Goal: Task Accomplishment & Management: Manage account settings

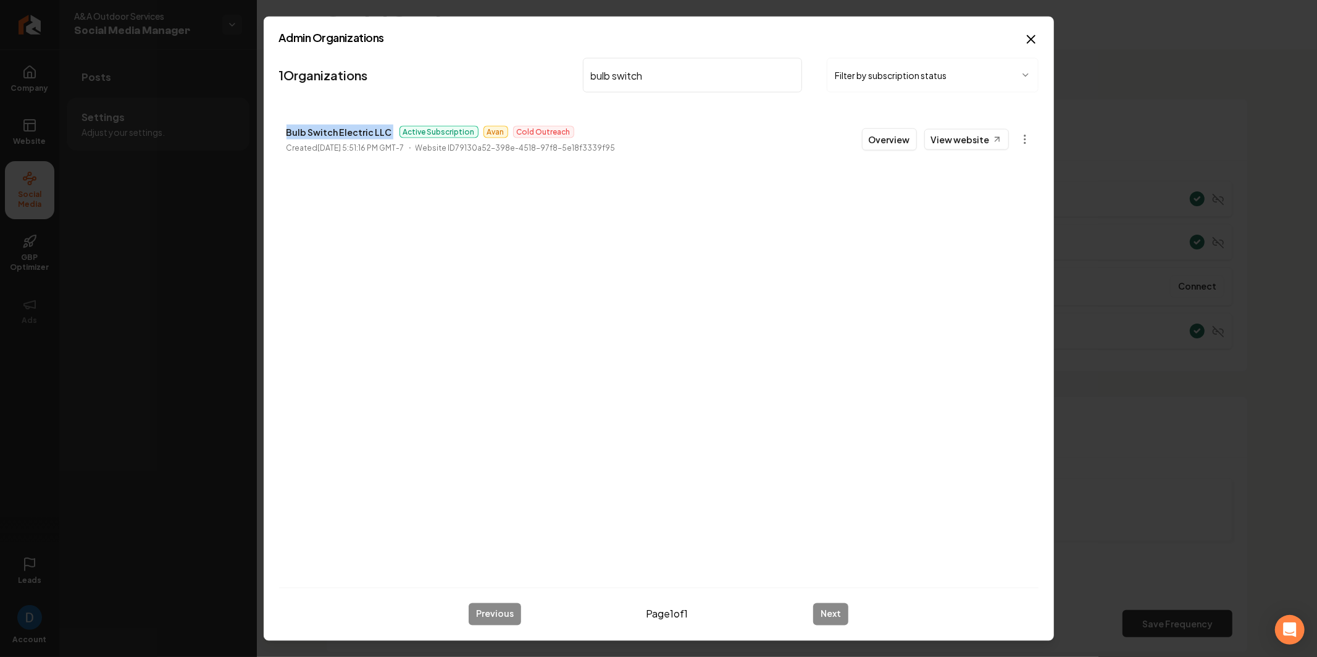
click at [666, 72] on input "bulb switch" at bounding box center [693, 75] width 220 height 35
paste input "Texas Top Plumbing"
type input "[US_STATE] Top Plumbing"
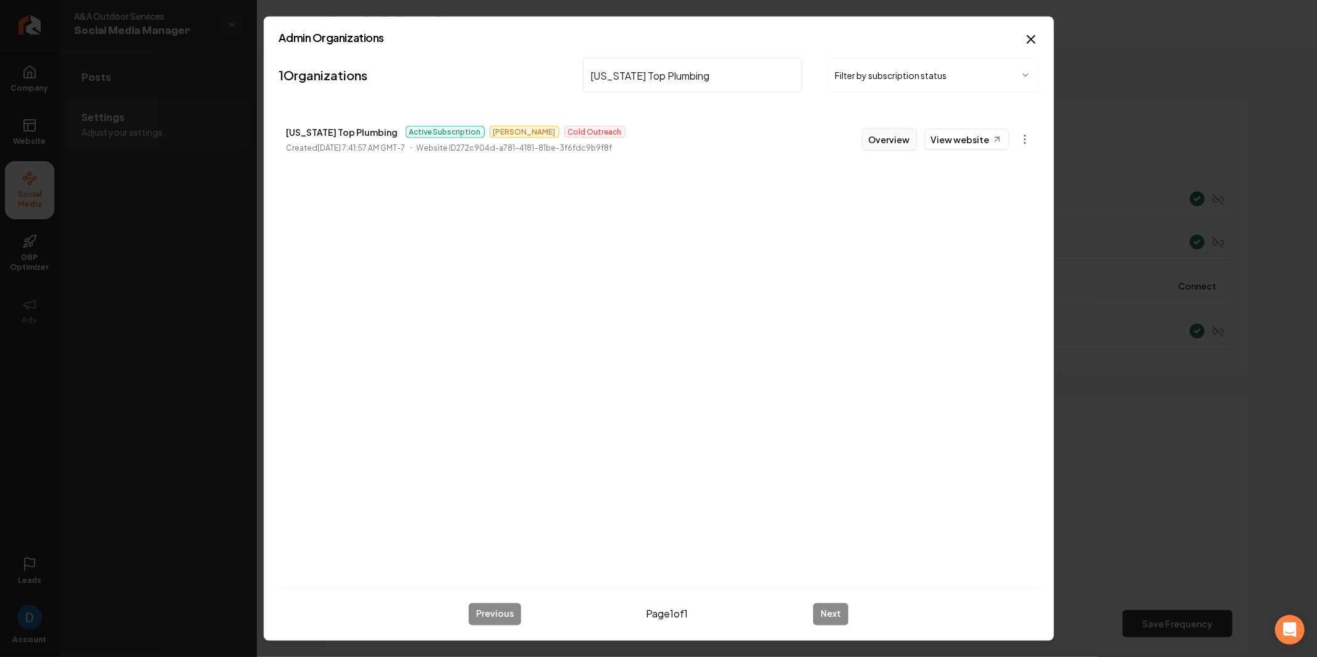
click at [884, 138] on button "Overview" at bounding box center [889, 139] width 55 height 22
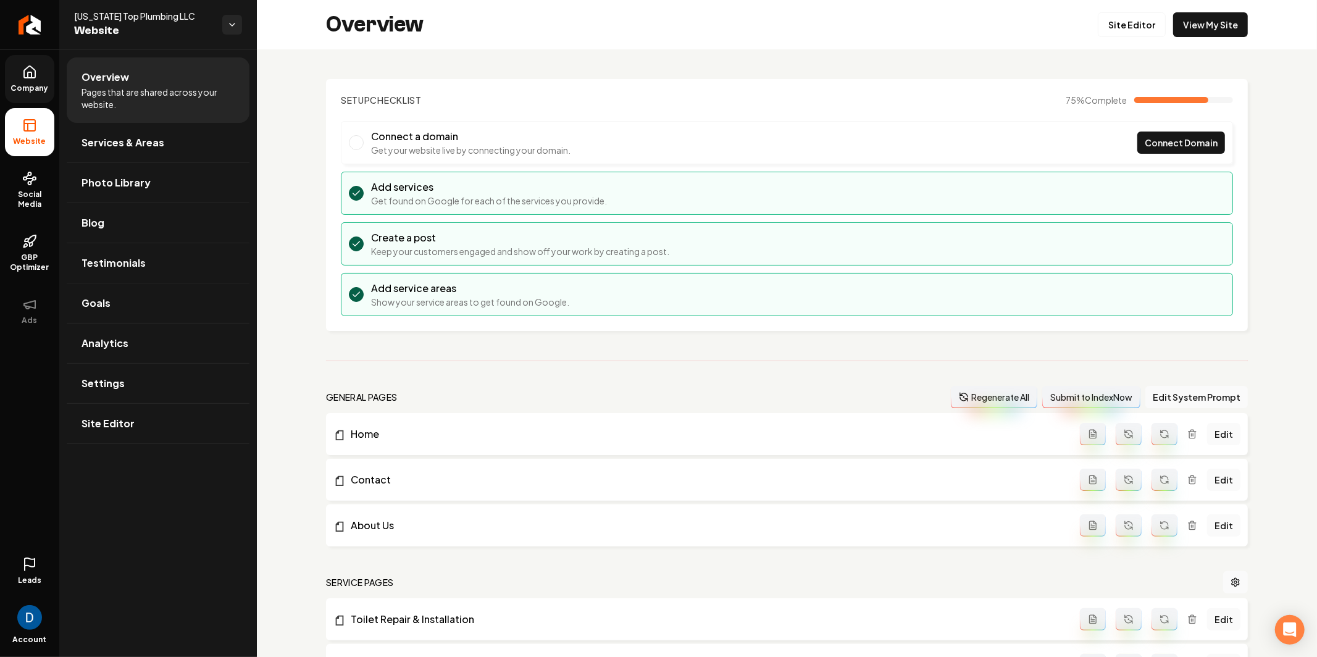
click at [46, 82] on link "Company" at bounding box center [29, 79] width 49 height 48
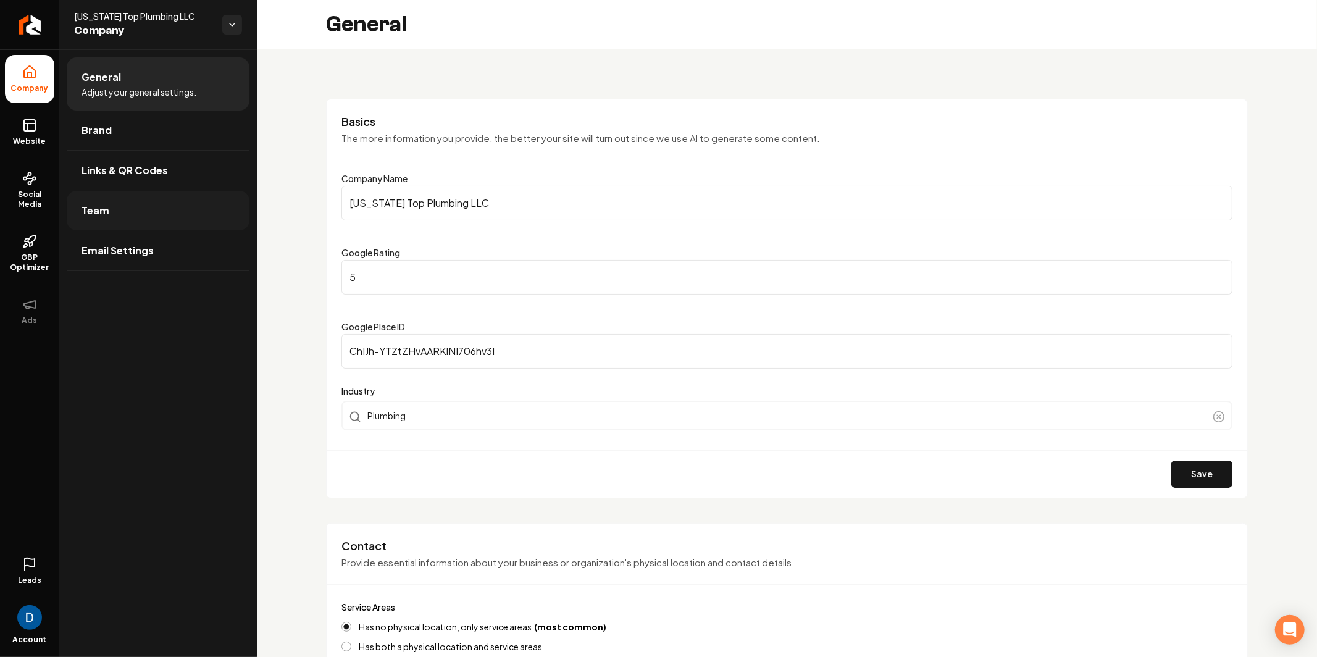
click at [127, 209] on link "Team" at bounding box center [158, 211] width 183 height 40
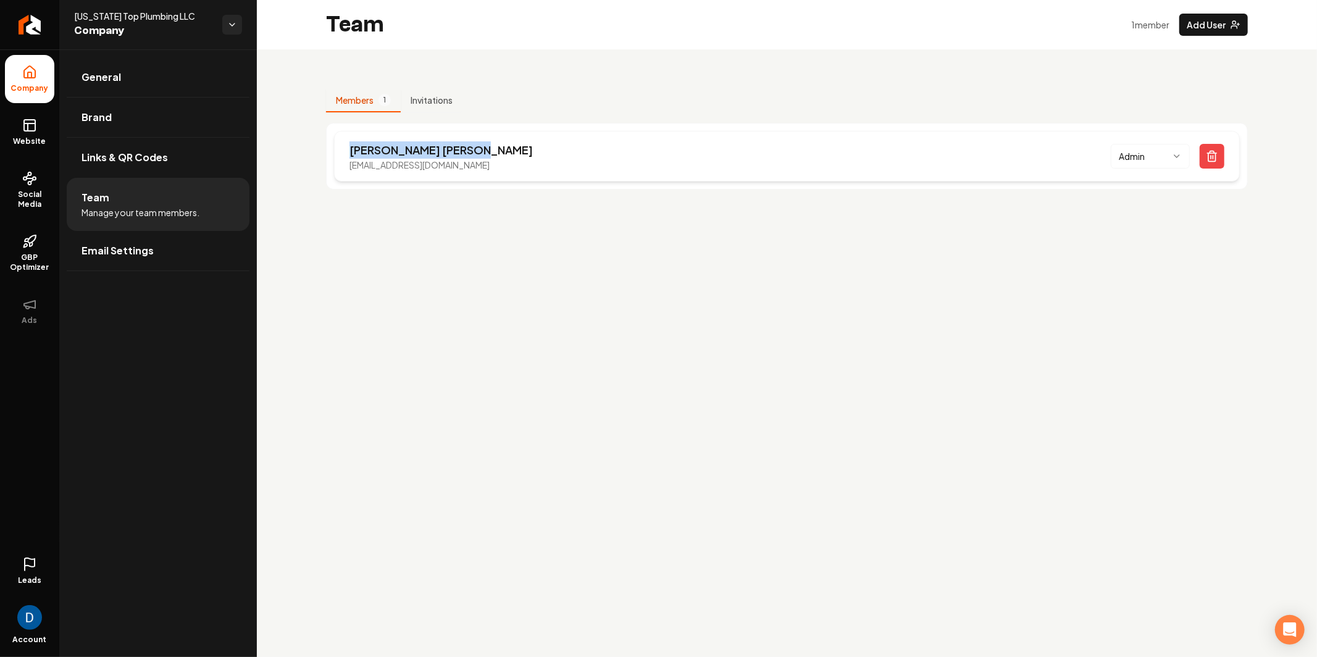
drag, startPoint x: 350, startPoint y: 147, endPoint x: 464, endPoint y: 151, distance: 113.7
click at [464, 151] on p "Chris Kopesky" at bounding box center [441, 149] width 183 height 17
copy p "Chris Kopesky"
click at [104, 21] on span "[US_STATE] Top Plumbing LLC" at bounding box center [143, 16] width 138 height 12
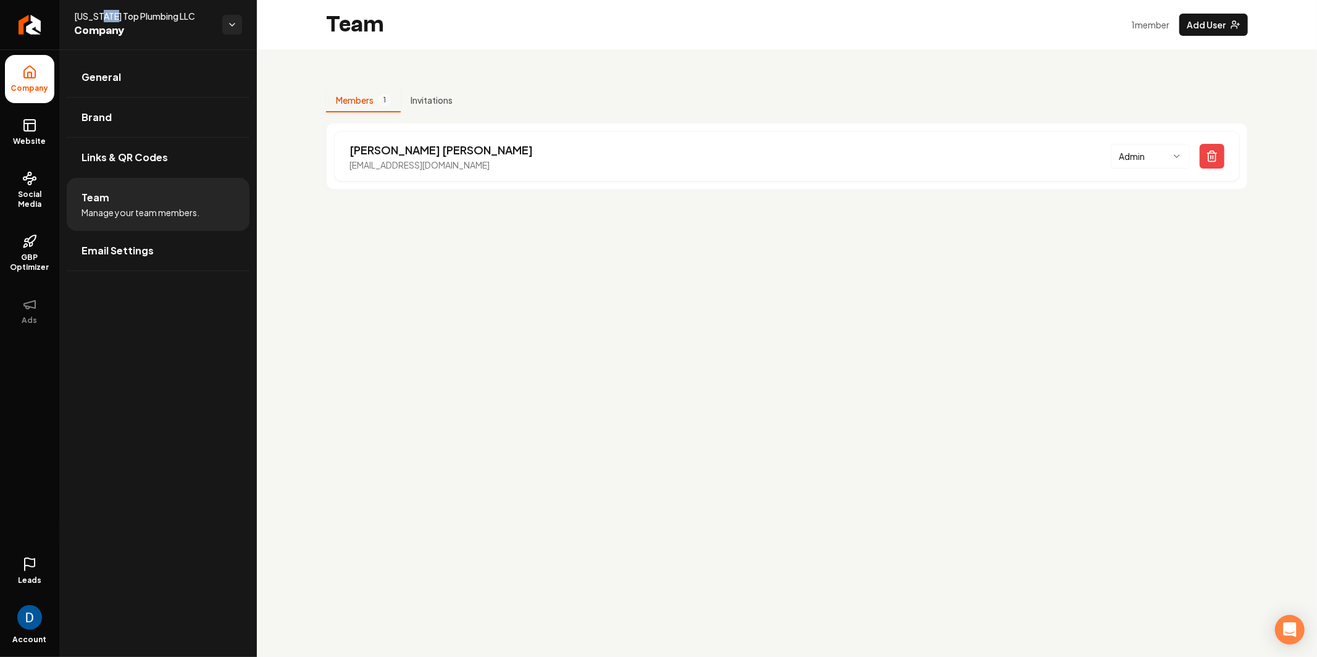
click at [104, 21] on span "[US_STATE] Top Plumbing LLC" at bounding box center [143, 16] width 138 height 12
copy span "[US_STATE] Top Plumbing LLC"
click at [54, 133] on link "Website" at bounding box center [29, 132] width 49 height 48
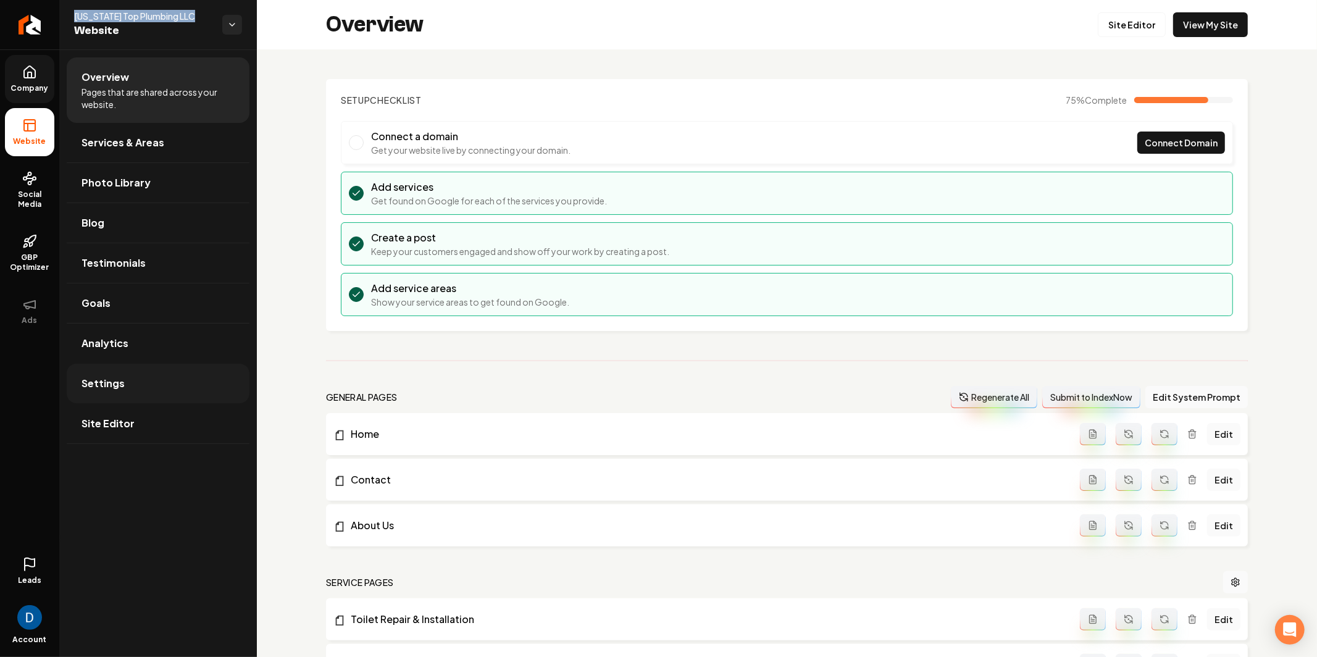
click at [160, 392] on link "Settings" at bounding box center [158, 384] width 183 height 40
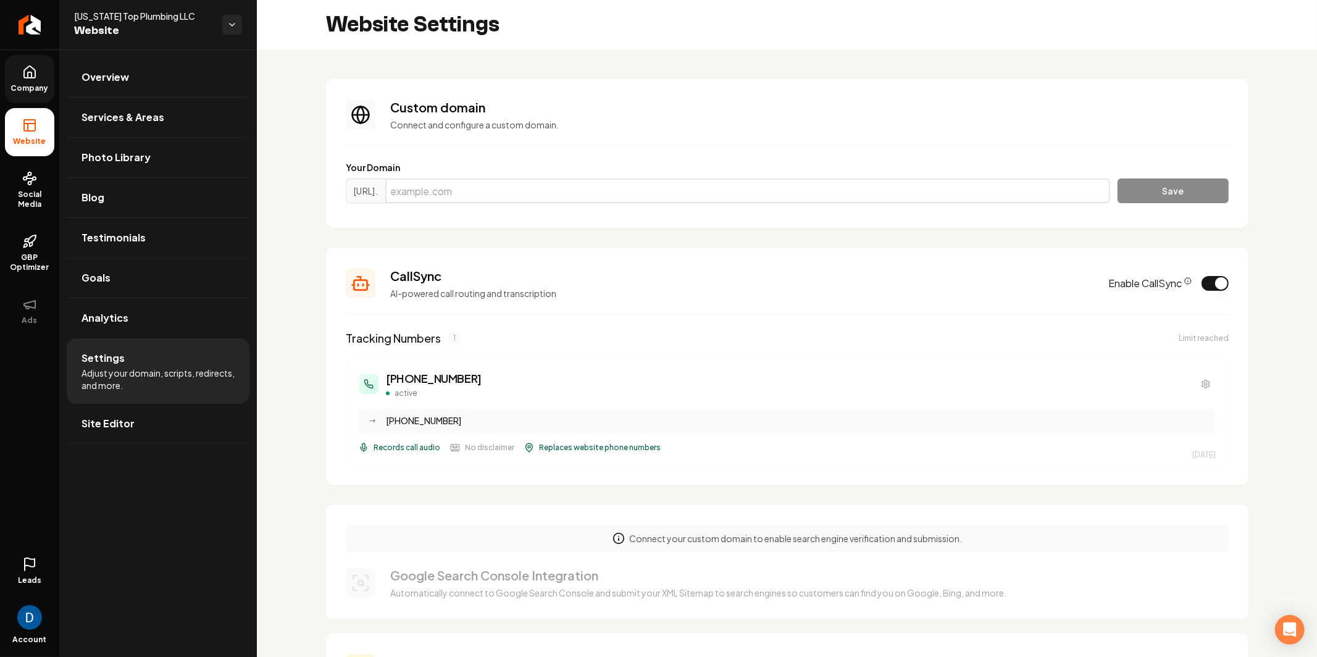
click at [472, 189] on input "Main content area" at bounding box center [747, 190] width 725 height 25
paste input "[DOMAIN_NAME]"
type input "[DOMAIN_NAME]"
click at [1204, 192] on button "Save" at bounding box center [1173, 190] width 111 height 25
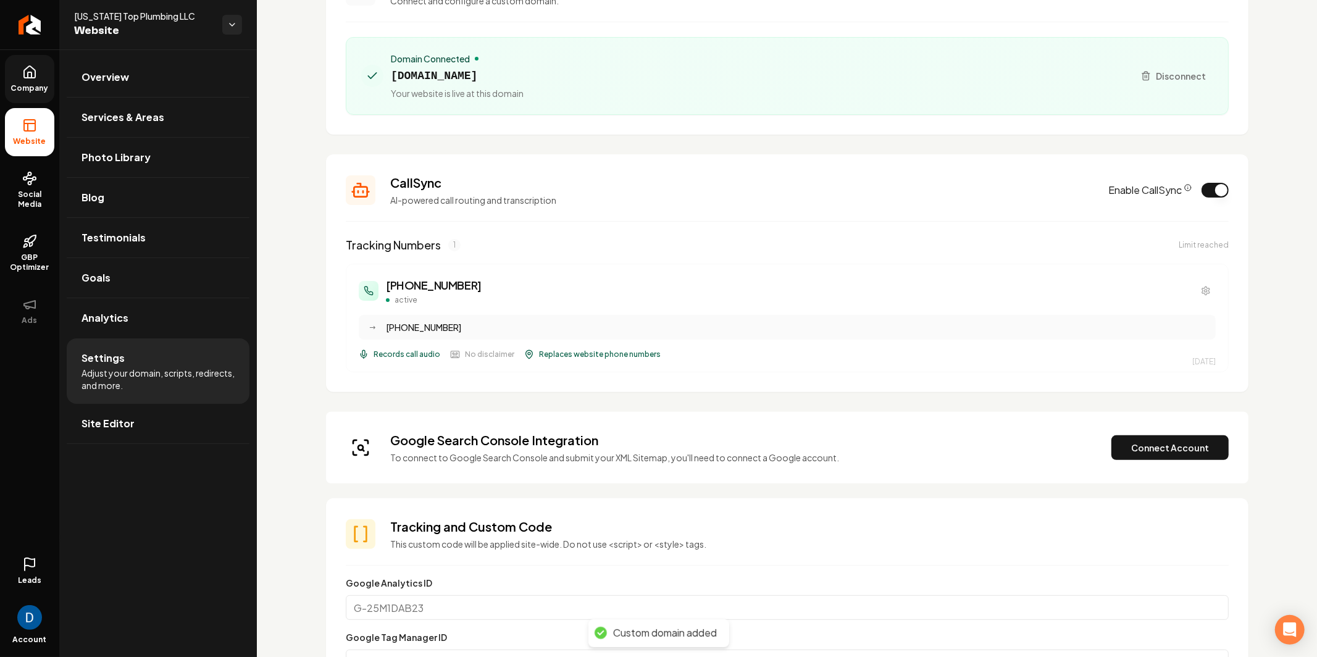
scroll to position [190, 0]
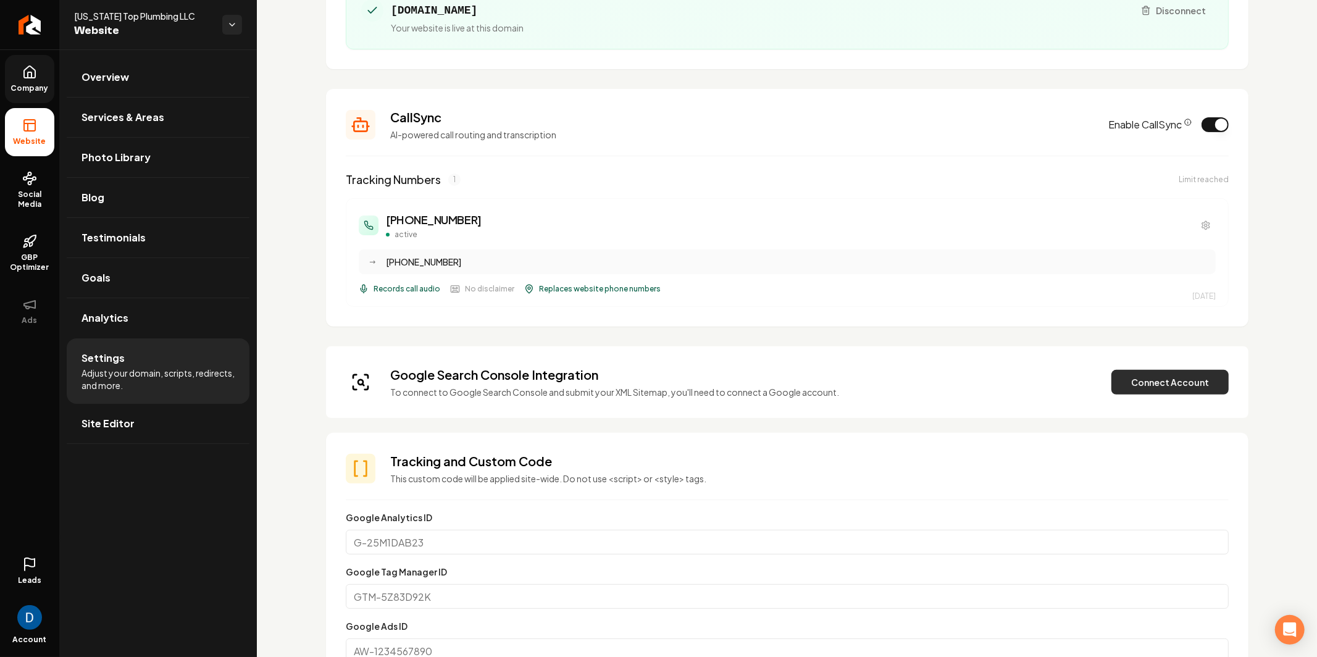
click at [1154, 370] on button "Connect Account" at bounding box center [1170, 382] width 117 height 25
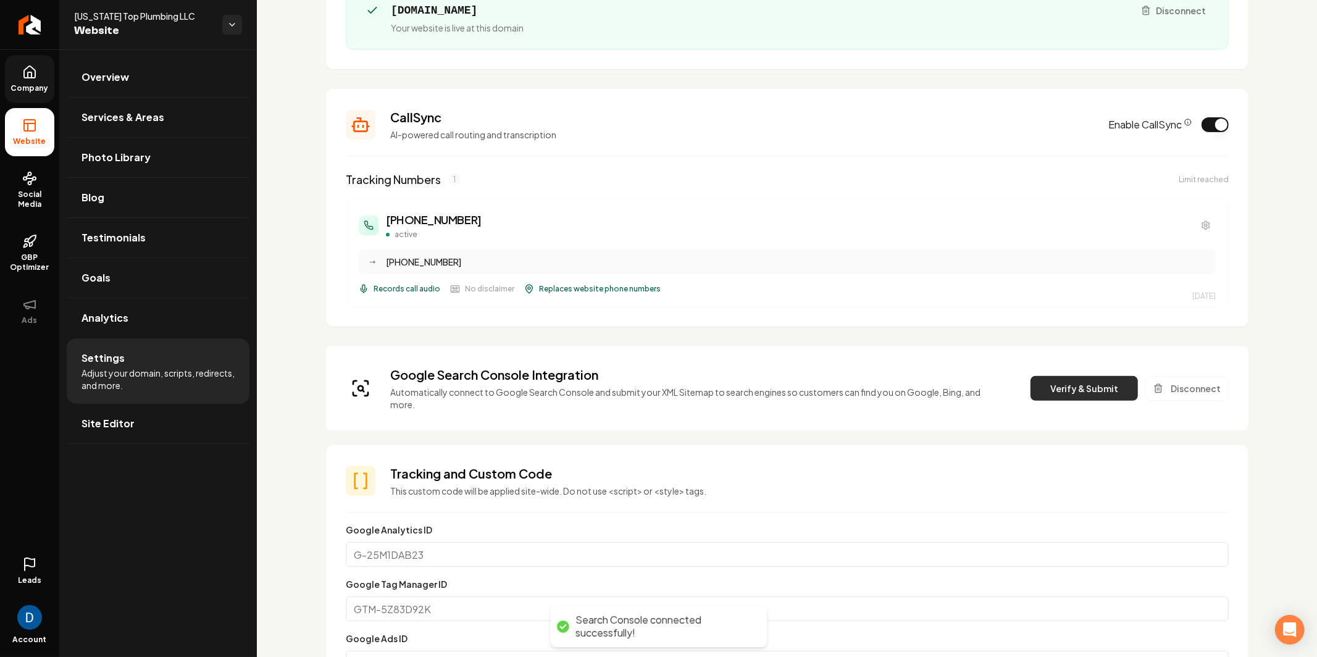
click at [1087, 383] on button "Verify & Submit" at bounding box center [1084, 388] width 107 height 25
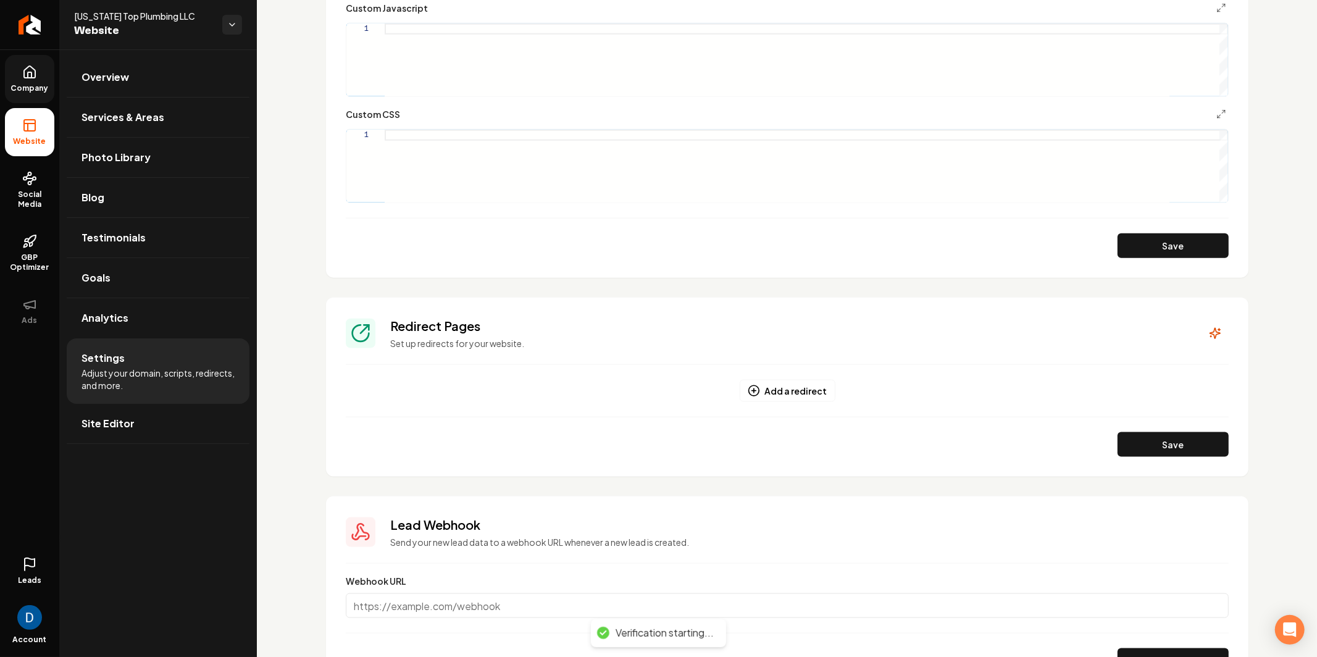
scroll to position [1171, 0]
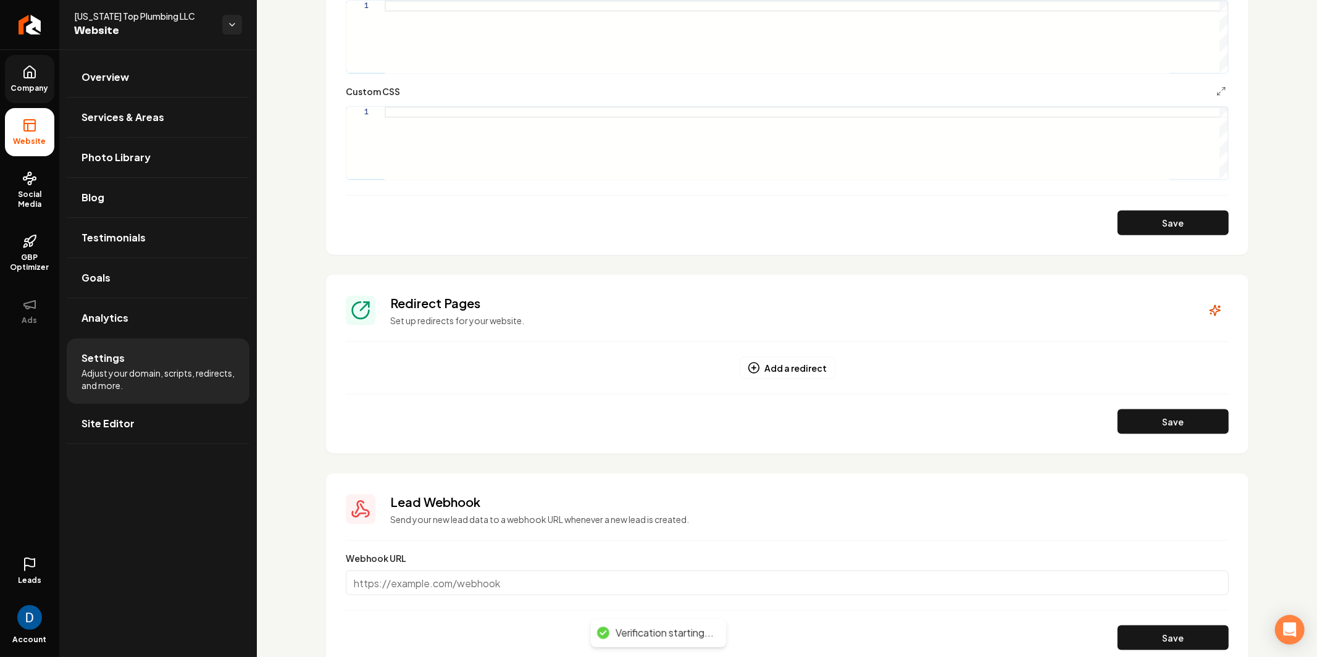
click at [1191, 314] on div "Redirect Pages Set up redirects for your website." at bounding box center [787, 311] width 883 height 32
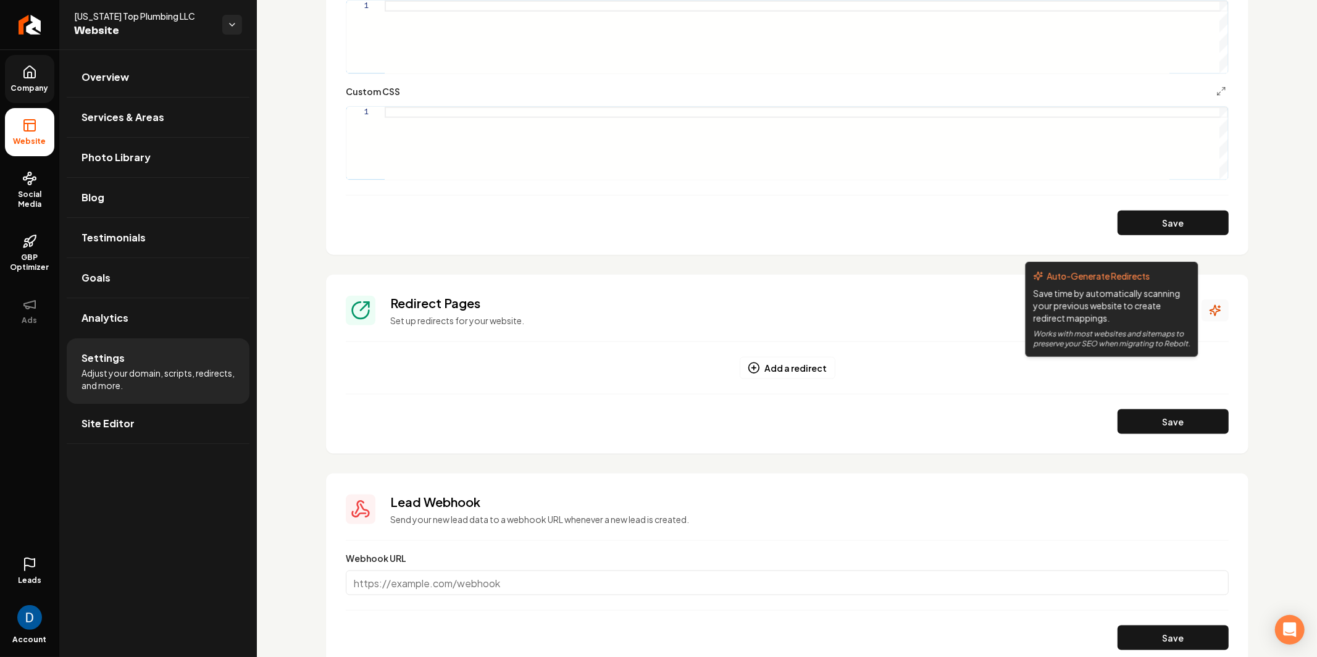
click at [1210, 304] on icon "Main content area" at bounding box center [1215, 310] width 12 height 12
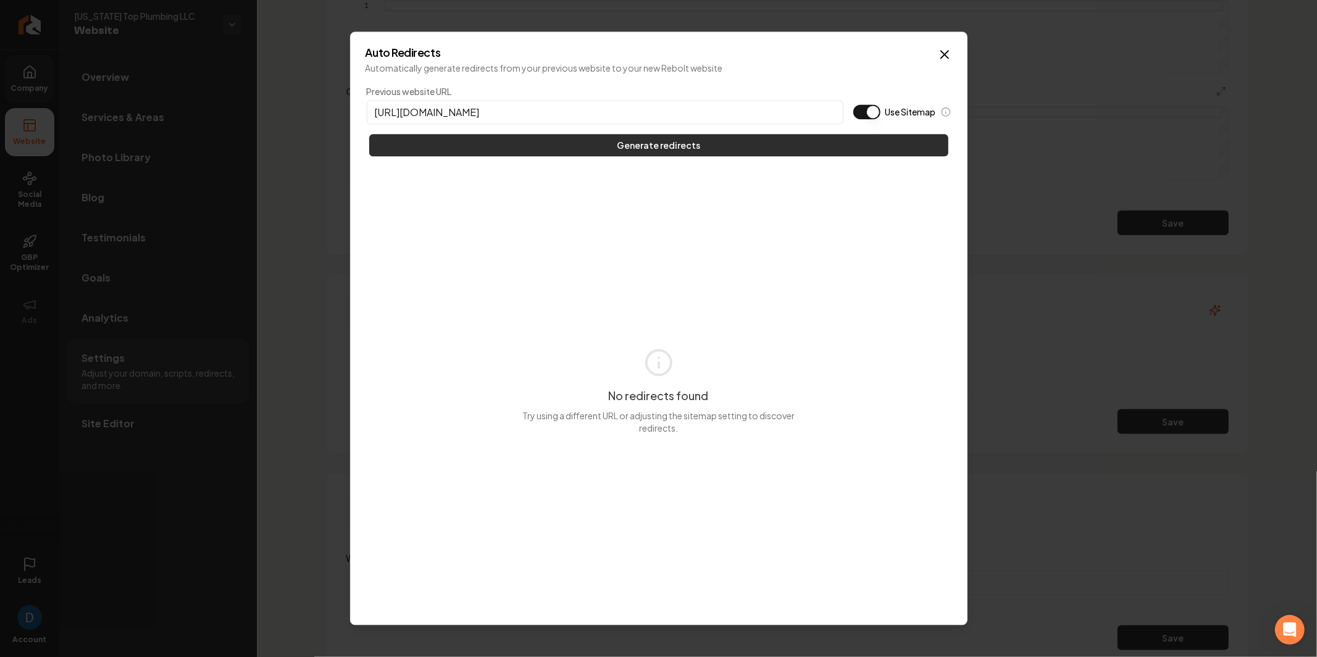
type input "https://texastopplumbing.com"
click at [608, 141] on button "Generate redirects" at bounding box center [658, 145] width 579 height 22
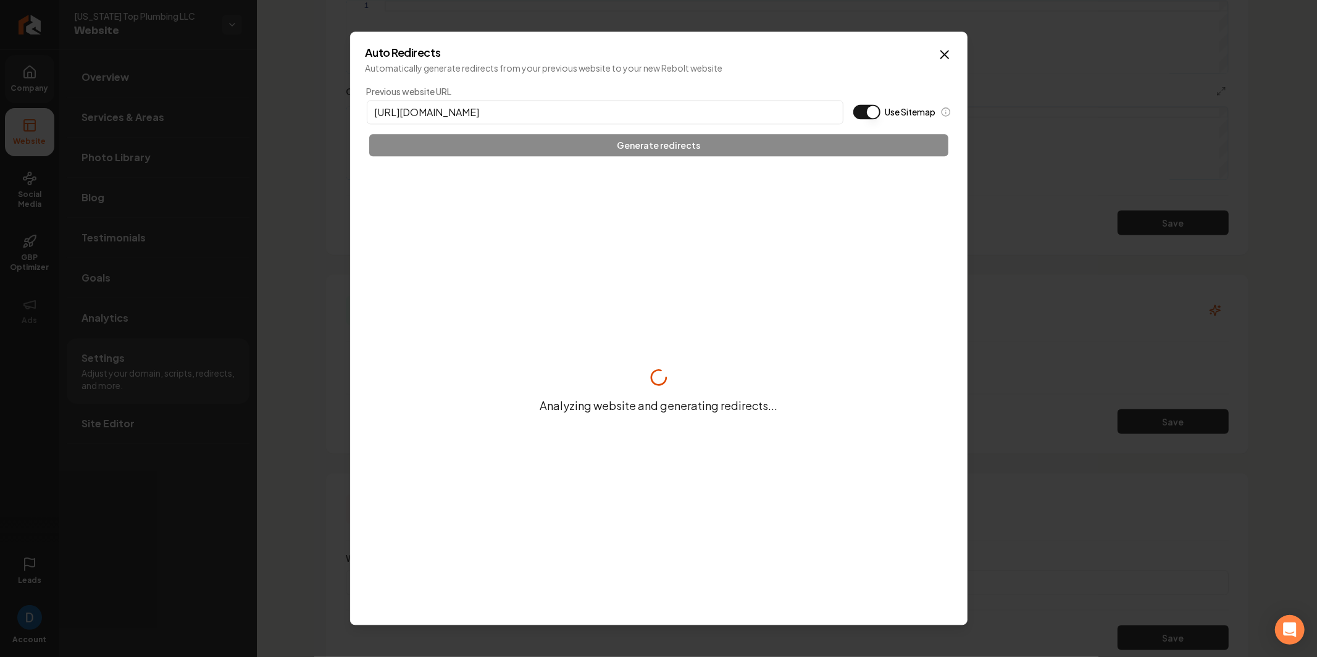
drag, startPoint x: 410, startPoint y: 111, endPoint x: 497, endPoint y: 111, distance: 87.1
click at [497, 111] on input "https://texastopplumbing.com" at bounding box center [605, 112] width 477 height 24
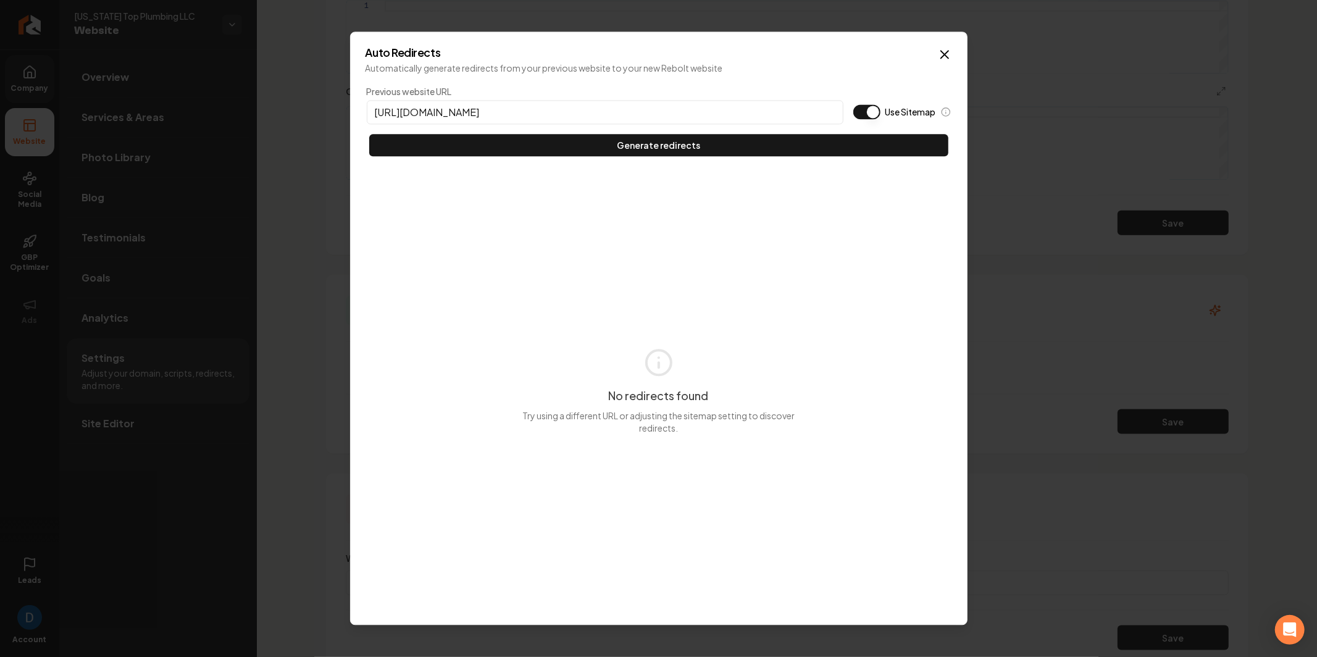
scroll to position [1219, 0]
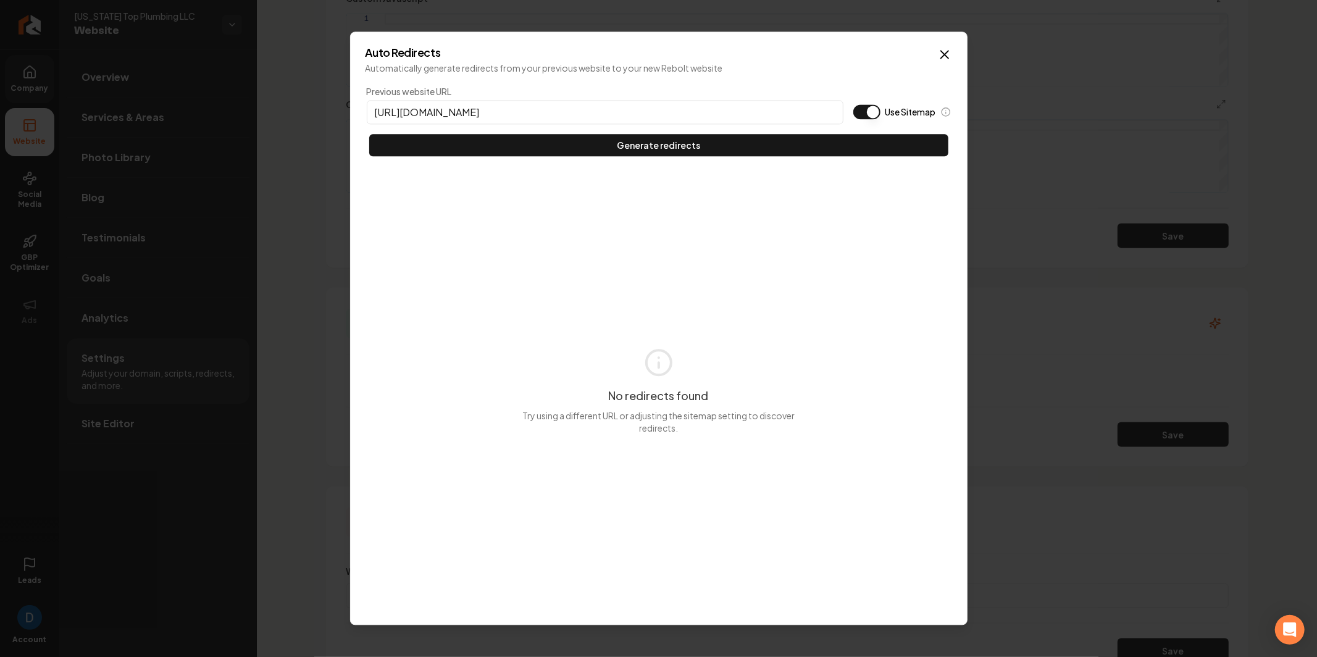
click at [881, 107] on div "Use Sitemap" at bounding box center [902, 111] width 98 height 15
click at [873, 109] on button "Use Sitemap" at bounding box center [866, 111] width 27 height 15
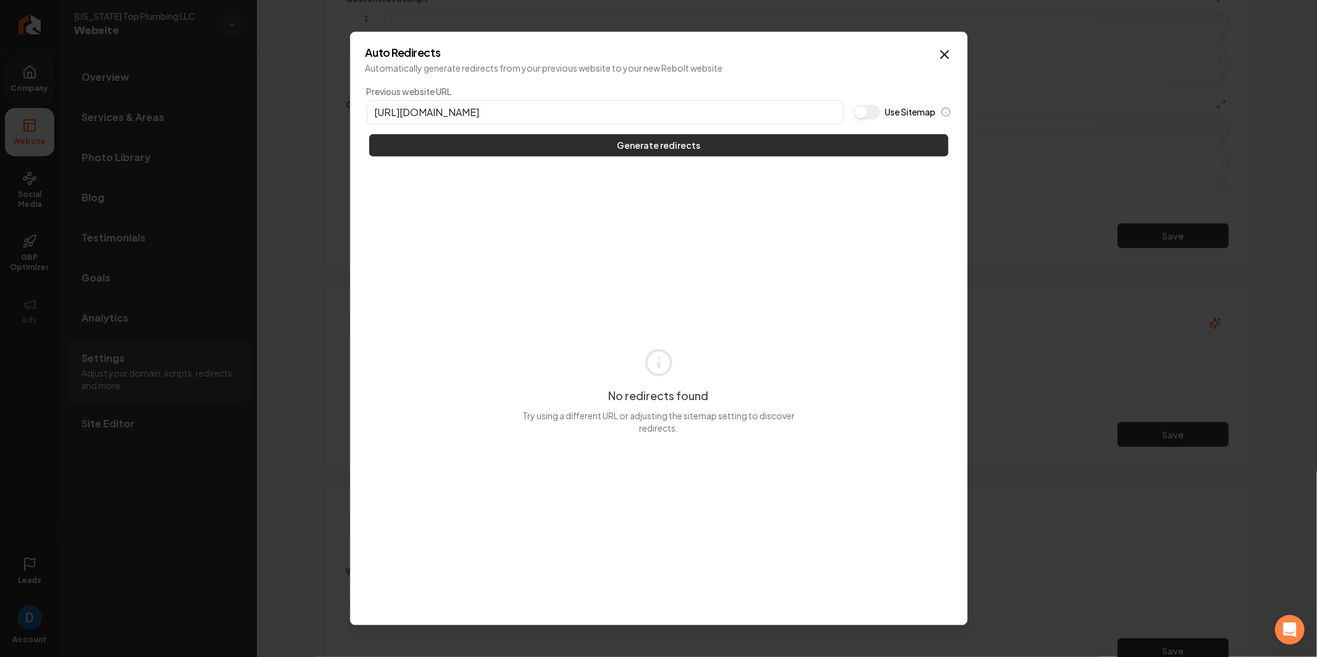
click at [727, 139] on button "Generate redirects" at bounding box center [658, 145] width 579 height 22
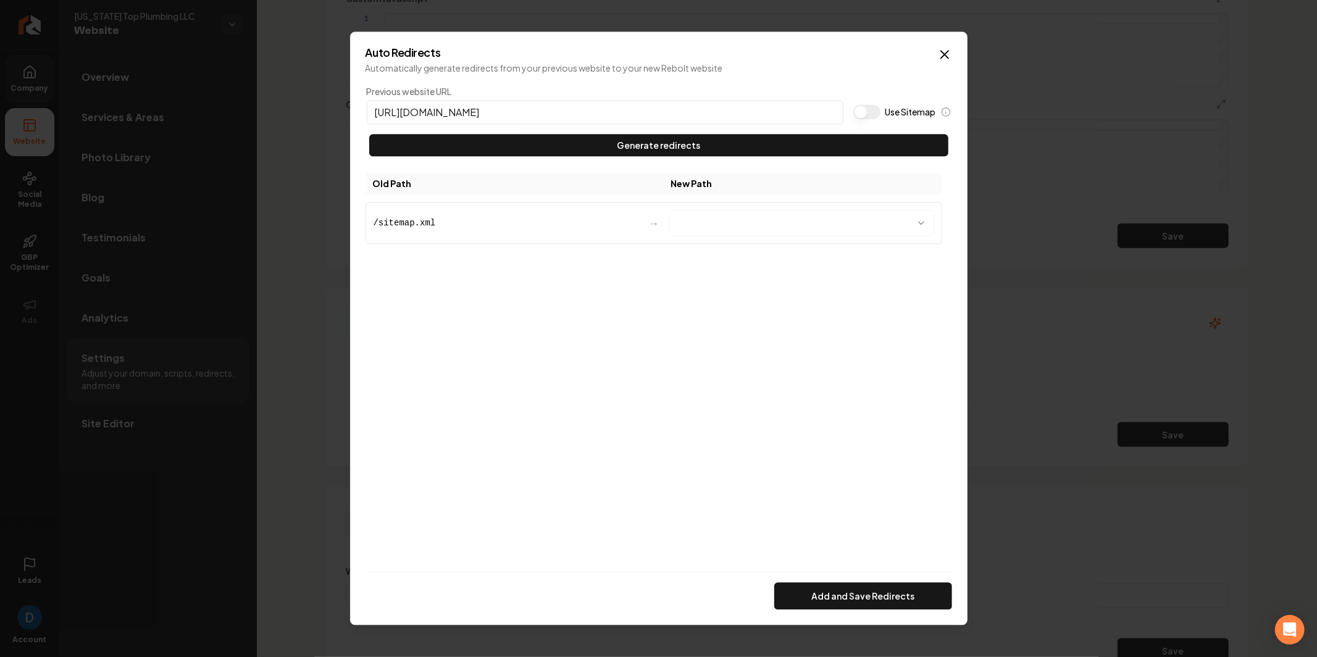
click at [753, 224] on body "Company Website Social Media GBP Optimizer Ads Leads Account Texas Top Plumbing…" at bounding box center [658, 328] width 1317 height 657
click at [871, 596] on button "Add and Save Redirects" at bounding box center [863, 596] width 178 height 27
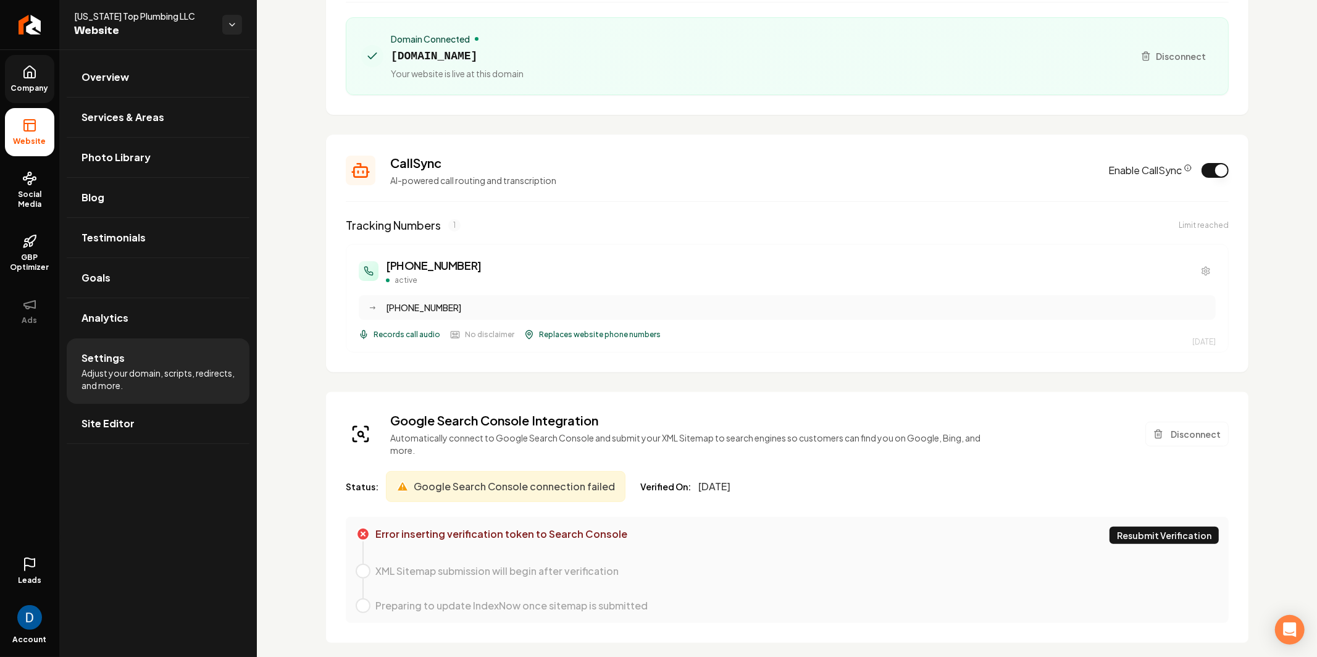
scroll to position [138, 0]
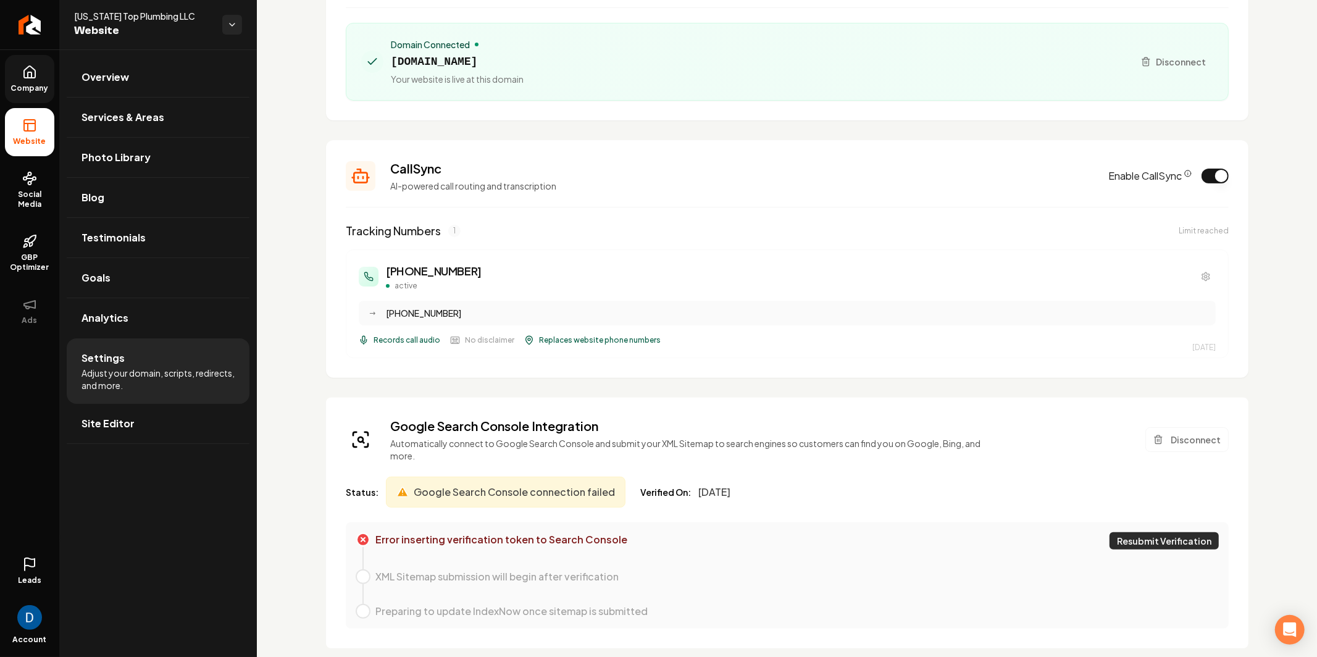
click at [1160, 532] on button "Resubmit Verification" at bounding box center [1164, 540] width 109 height 17
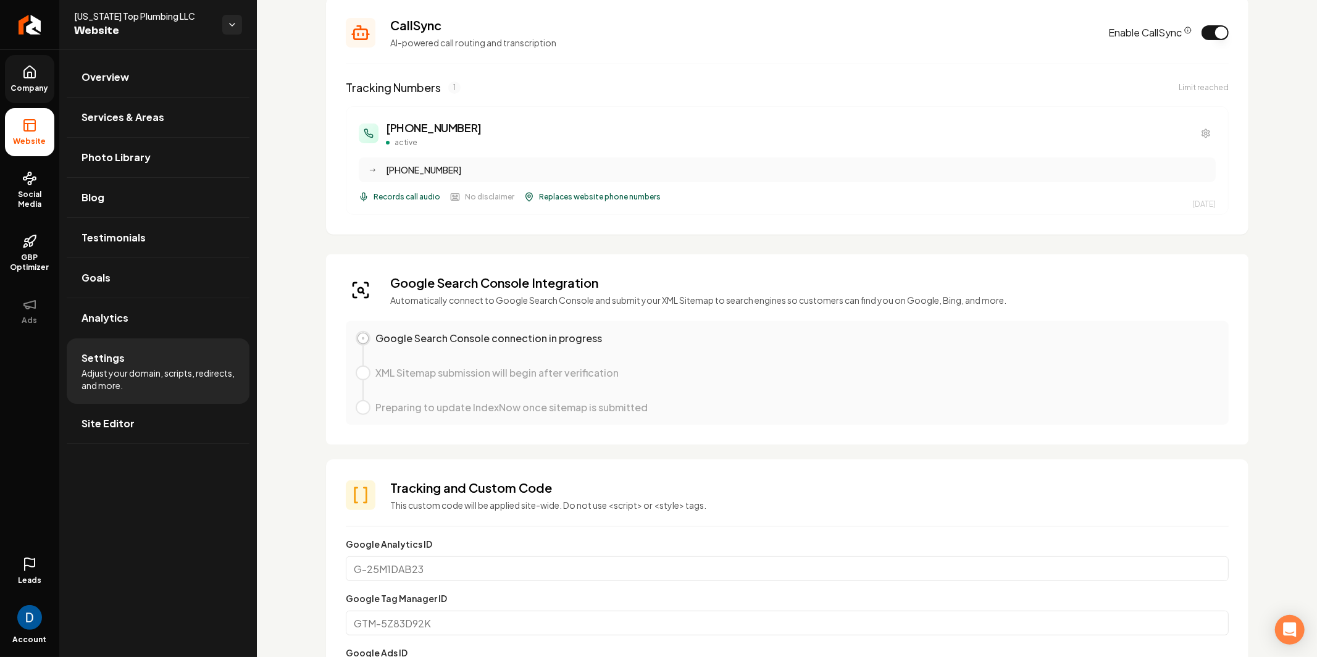
scroll to position [288, 0]
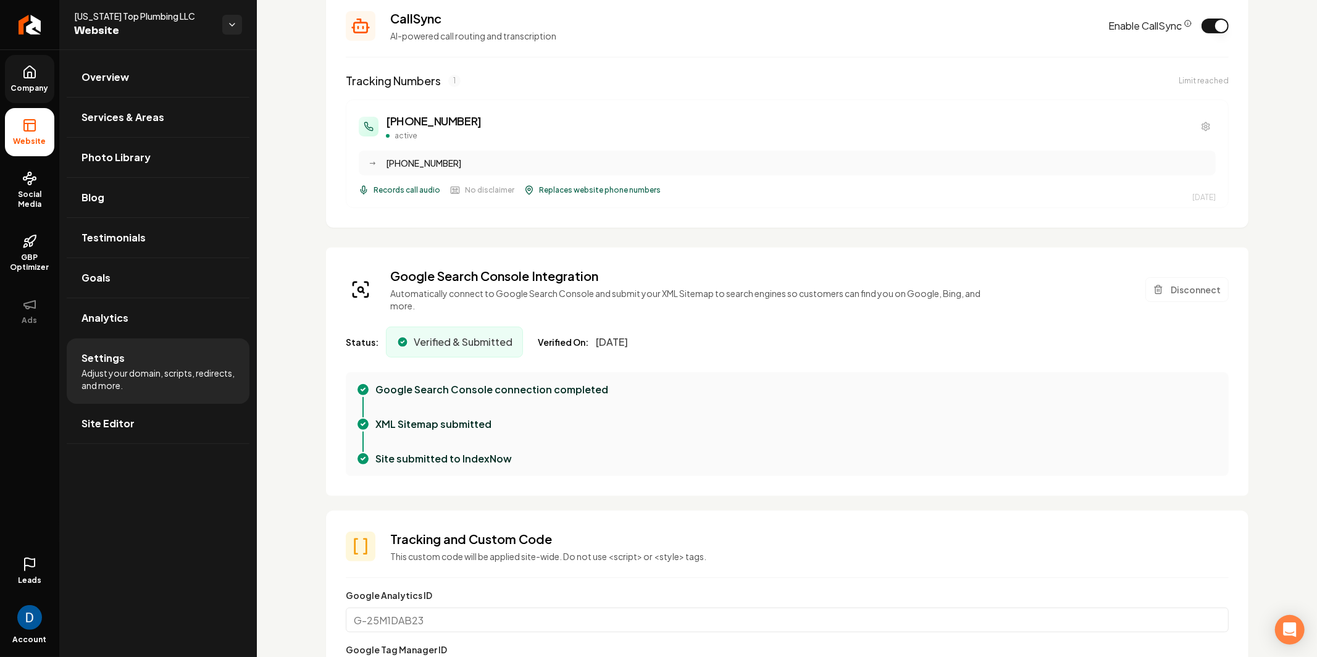
click at [120, 15] on span "[US_STATE] Top Plumbing LLC" at bounding box center [143, 16] width 138 height 12
copy span "[US_STATE] Top Plumbing LLC"
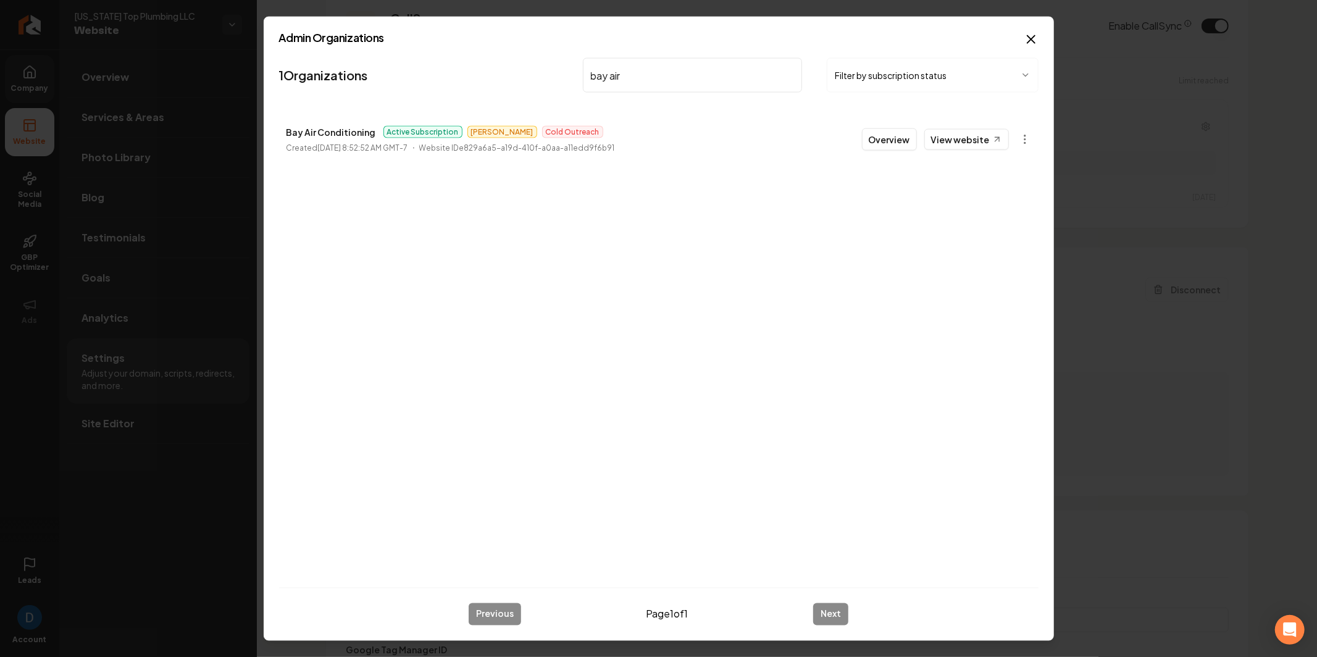
click at [362, 135] on p "Bay Air Conditioning" at bounding box center [332, 132] width 90 height 15
copy p "Bay Air Conditioning"
click at [647, 83] on input "bay air" at bounding box center [693, 75] width 220 height 35
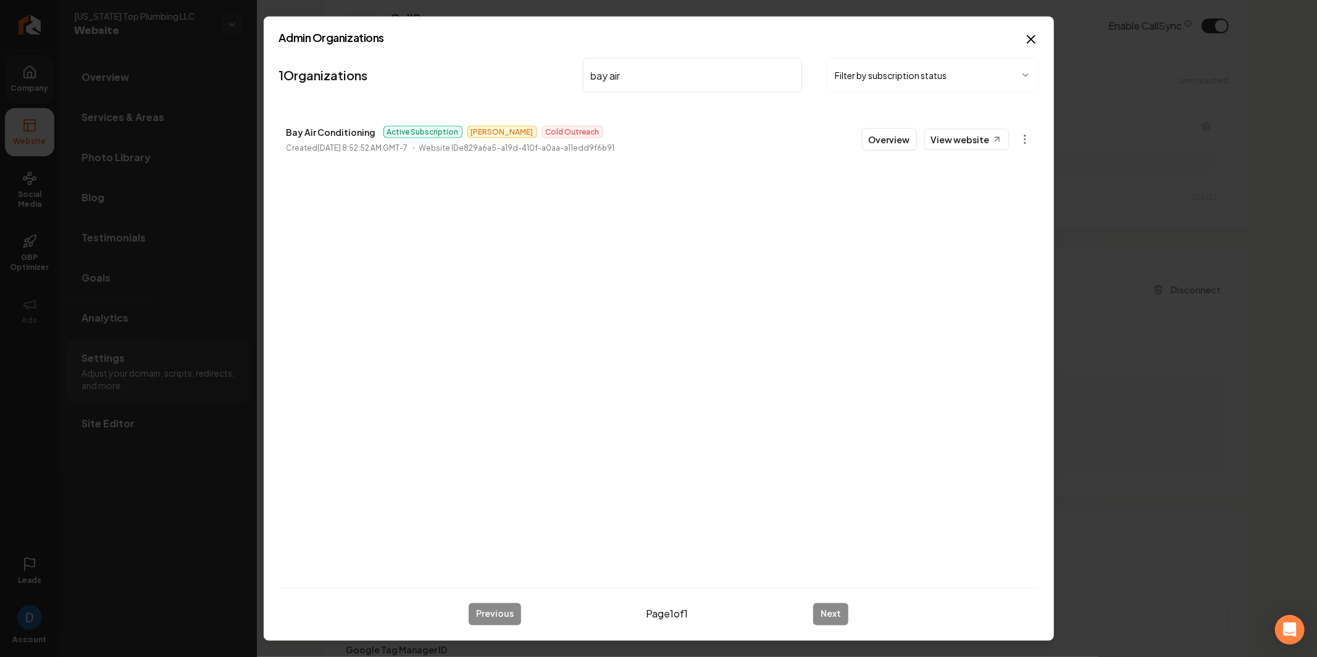
click at [647, 83] on input "bay air" at bounding box center [693, 75] width 220 height 35
type input "New maid"
click at [351, 130] on p "New Maids Cleaning" at bounding box center [330, 132] width 86 height 15
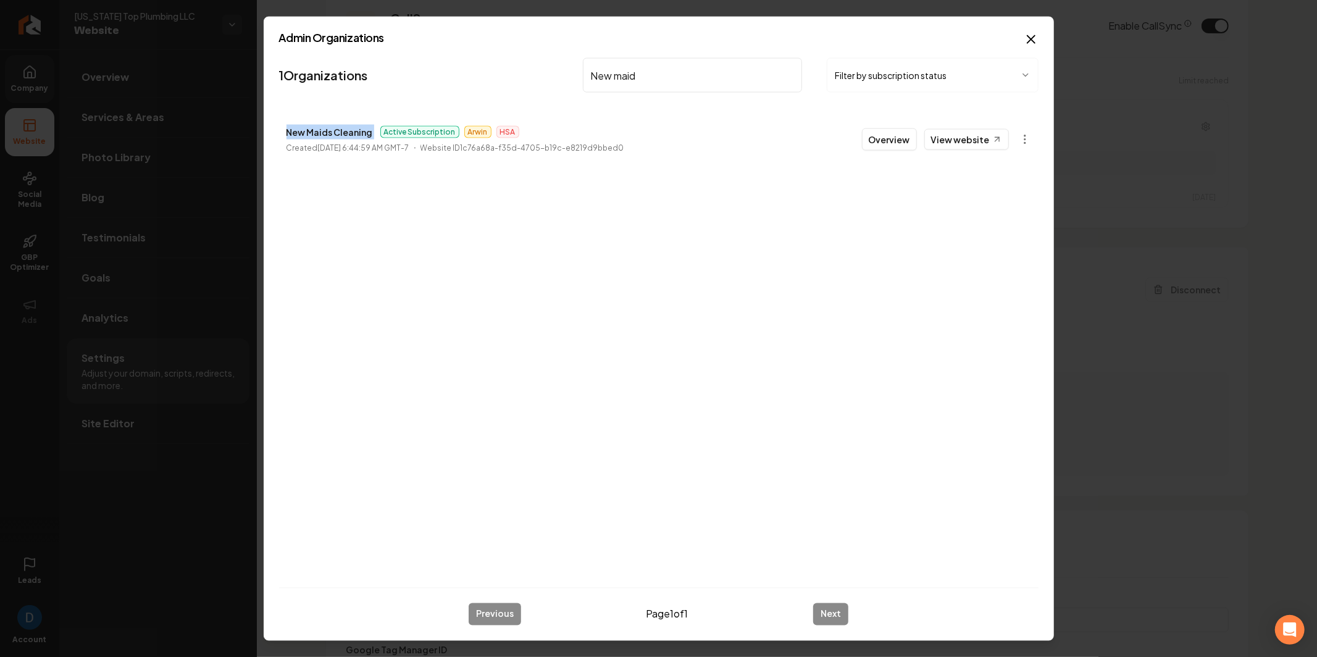
click at [351, 130] on p "New Maids Cleaning" at bounding box center [330, 132] width 86 height 15
copy p "New Maids Cleaning"
click at [893, 133] on button "Overview" at bounding box center [889, 139] width 55 height 22
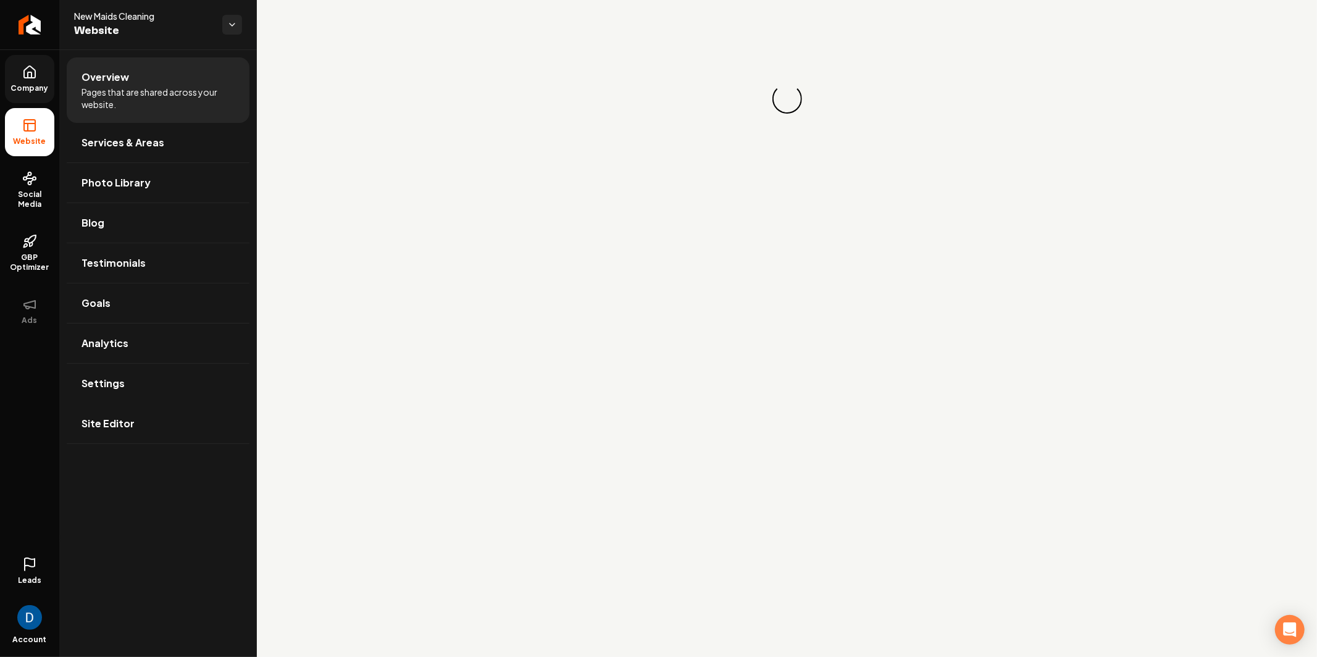
click at [72, 74] on li "Overview Pages that are shared across your website." at bounding box center [158, 89] width 183 height 65
click at [28, 75] on icon at bounding box center [30, 75] width 4 height 6
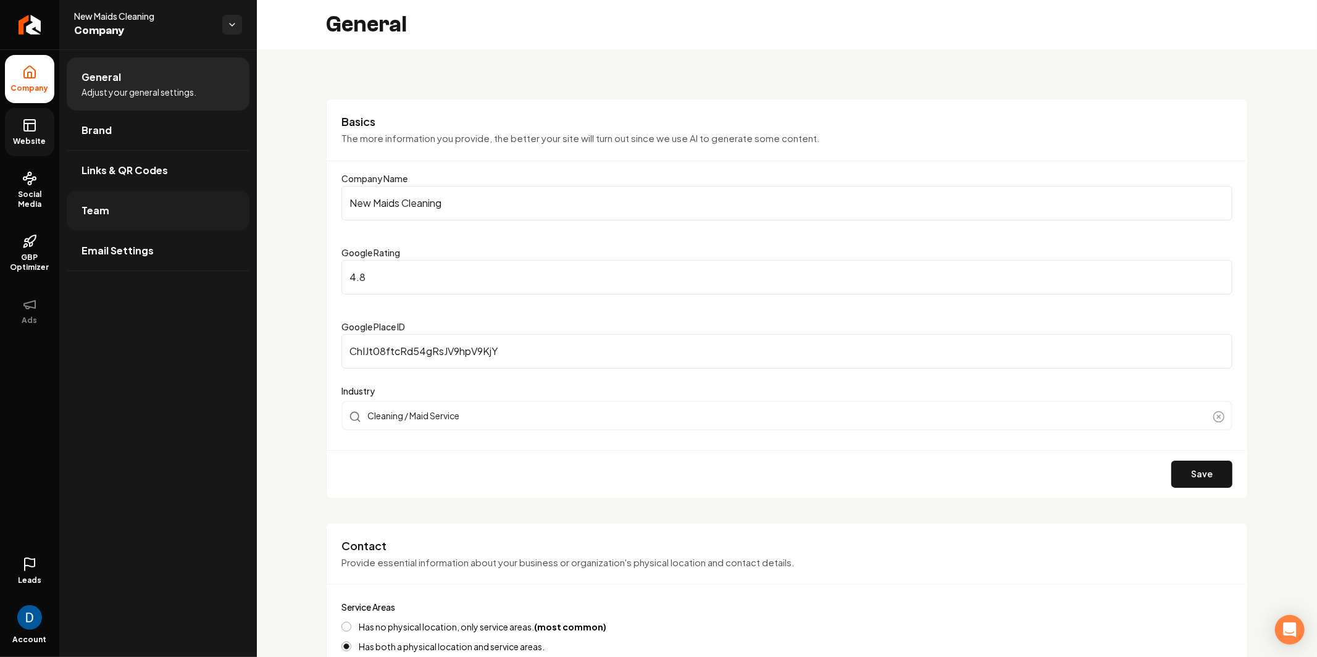
click at [145, 227] on link "Team" at bounding box center [158, 211] width 183 height 40
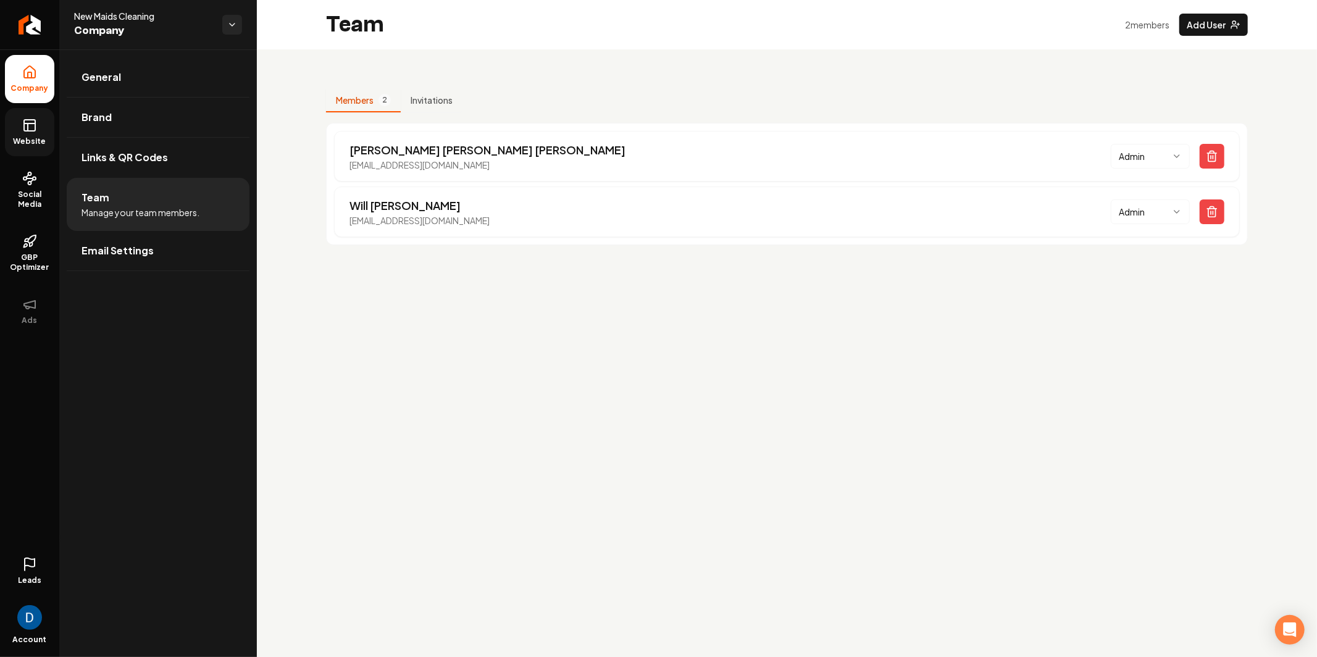
click at [135, 12] on span "New Maids Cleaning" at bounding box center [143, 16] width 138 height 12
copy span "New Maids Cleaning"
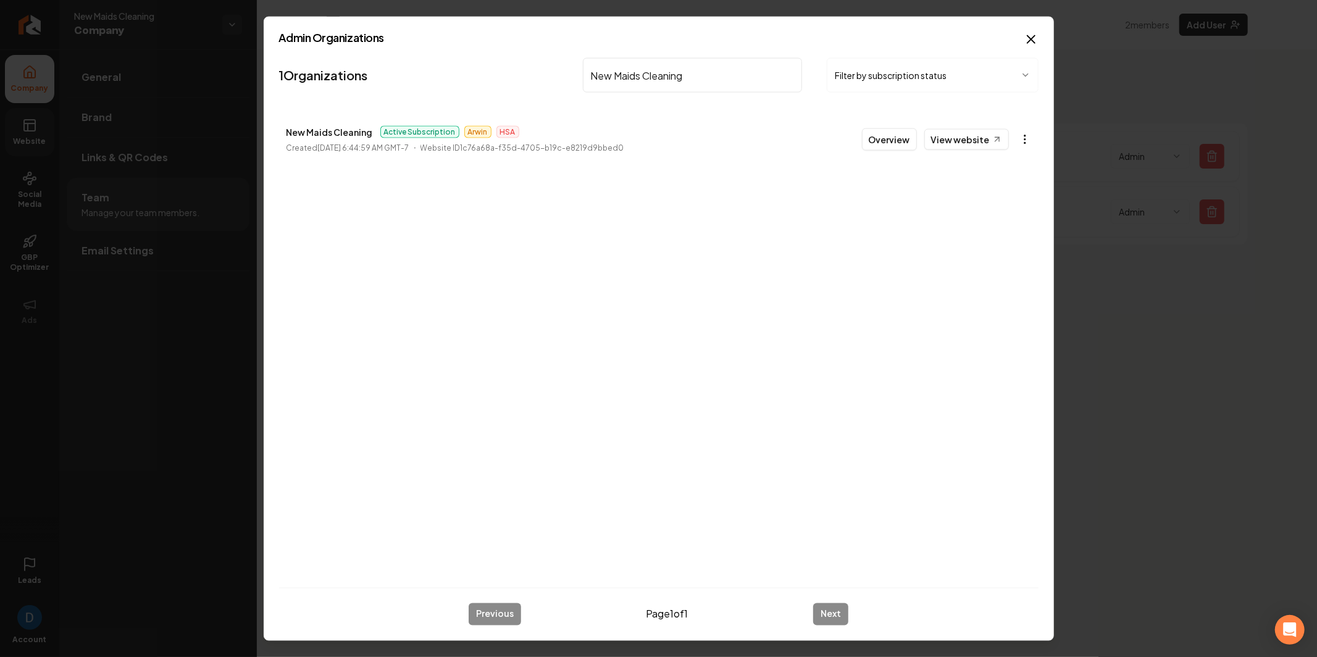
type input "New Maids Cleaning"
click at [1028, 140] on body "Company Website Social Media GBP Optimizer Ads Leads Account New Maids Cleaning…" at bounding box center [658, 328] width 1317 height 657
click at [1003, 246] on link "View in Stripe" at bounding box center [996, 246] width 78 height 20
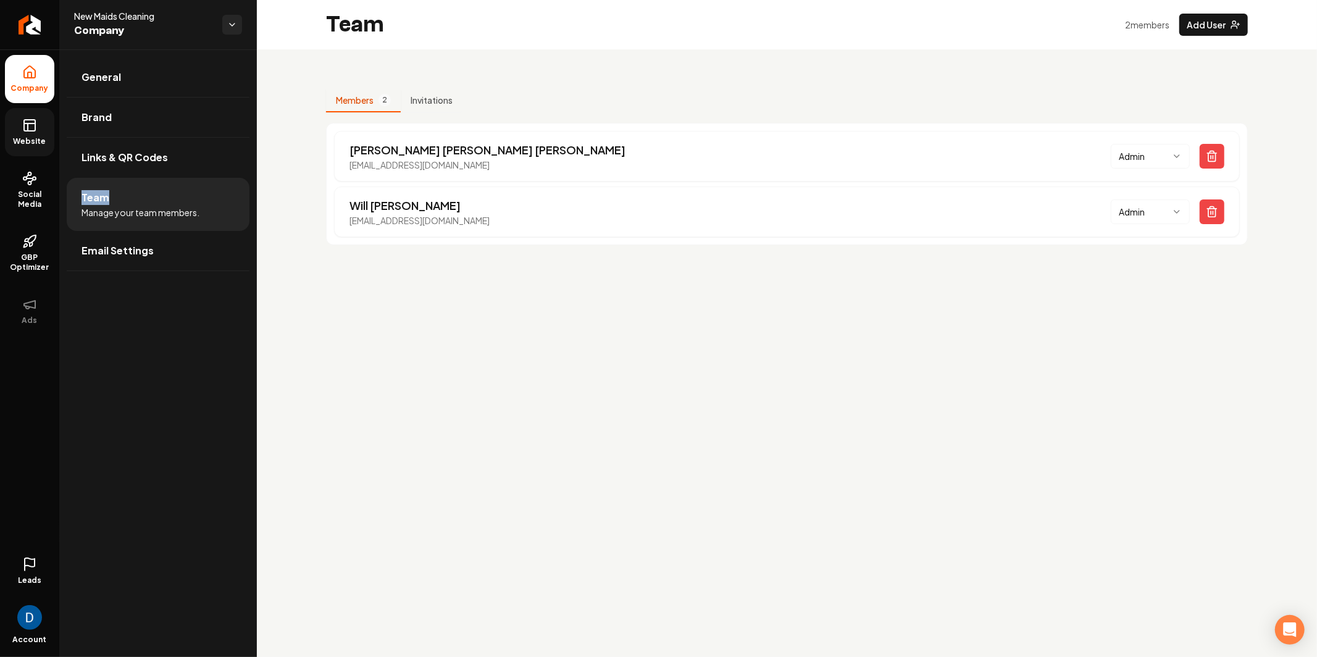
click at [119, 184] on li "Team Manage your team members." at bounding box center [158, 204] width 183 height 53
click at [23, 169] on link "Social Media" at bounding box center [29, 190] width 49 height 58
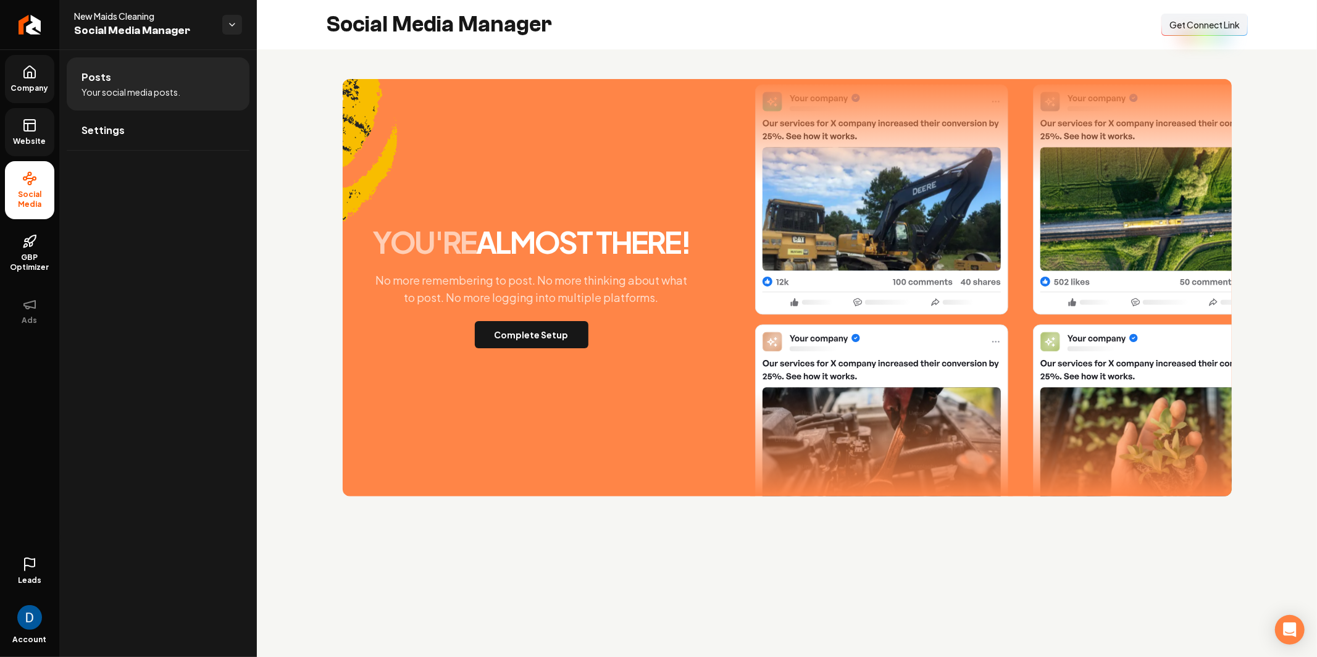
click at [25, 120] on rect at bounding box center [29, 125] width 11 height 11
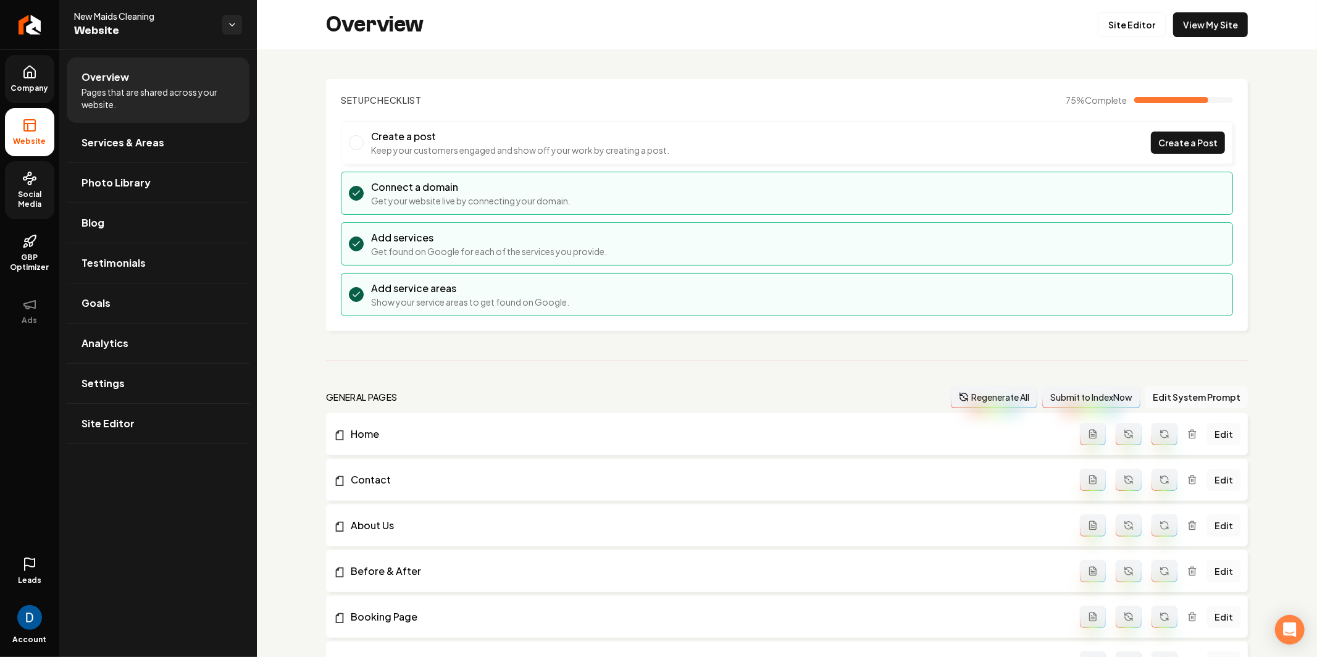
click at [1196, 38] on div "Overview Site Editor View My Site" at bounding box center [787, 24] width 1060 height 49
click at [1203, 28] on link "View My Site" at bounding box center [1210, 24] width 75 height 25
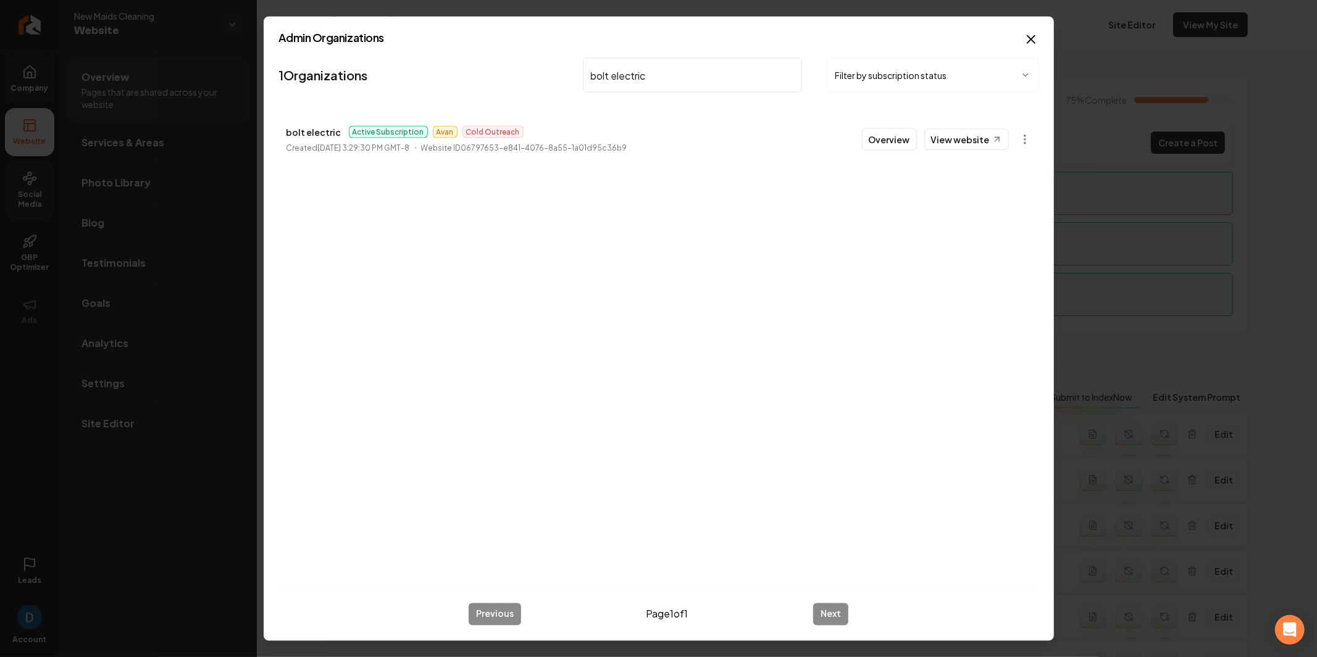
click at [706, 77] on input "bolt electric" at bounding box center [693, 75] width 220 height 35
paste input "Bulb Switch Electric LLC"
type input "Bulb Switch Electric LLC"
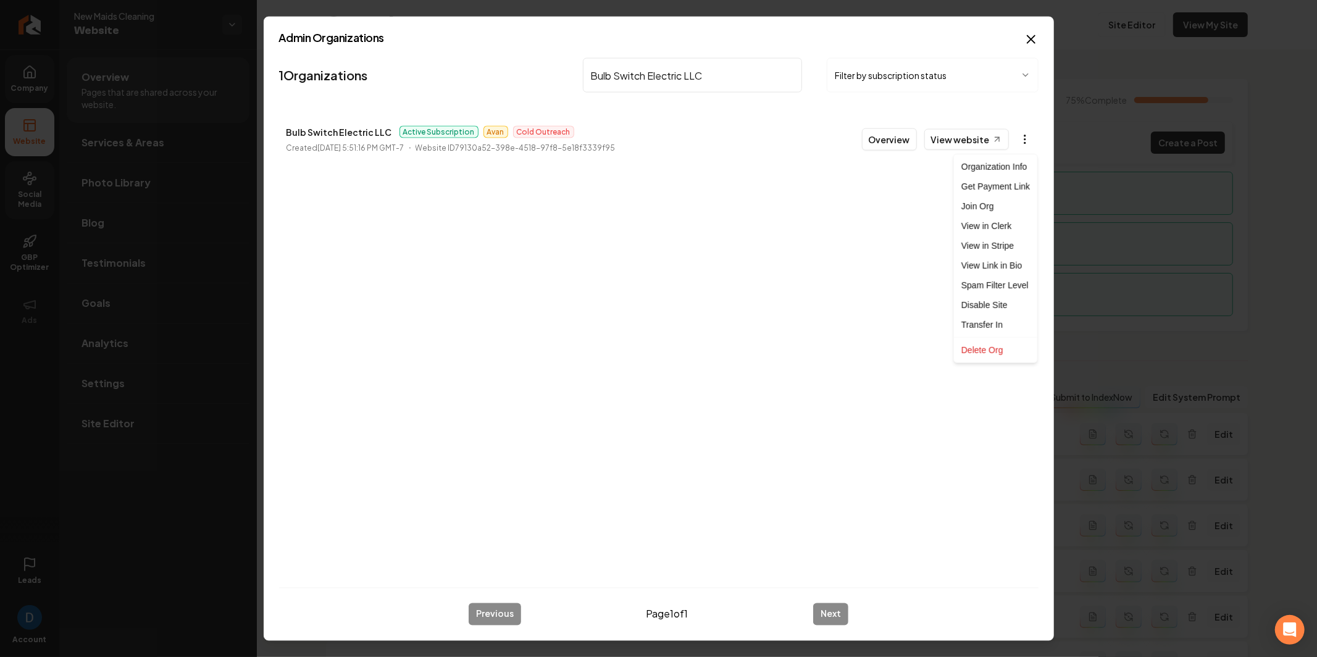
click at [1029, 141] on body "Company Website Social Media GBP Optimizer Ads Leads Account New Maids Cleaning…" at bounding box center [658, 328] width 1317 height 657
click at [1002, 243] on link "View in Stripe" at bounding box center [996, 246] width 78 height 20
click at [322, 132] on p "Bulb Switch Electric LLC" at bounding box center [340, 132] width 106 height 15
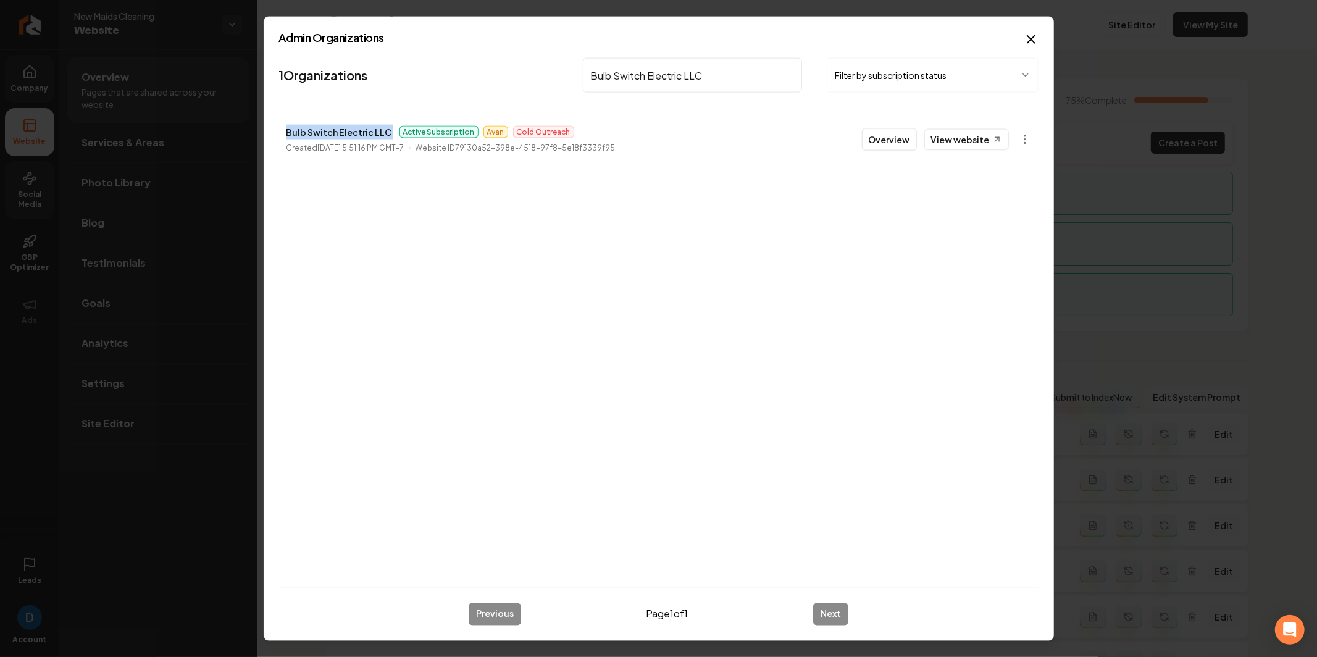
click at [322, 132] on p "Bulb Switch Electric LLC" at bounding box center [340, 132] width 106 height 15
copy p "Bulb Switch Electric LLC"
click at [978, 141] on link "View website" at bounding box center [966, 139] width 85 height 21
click at [910, 146] on button "Overview" at bounding box center [889, 139] width 55 height 22
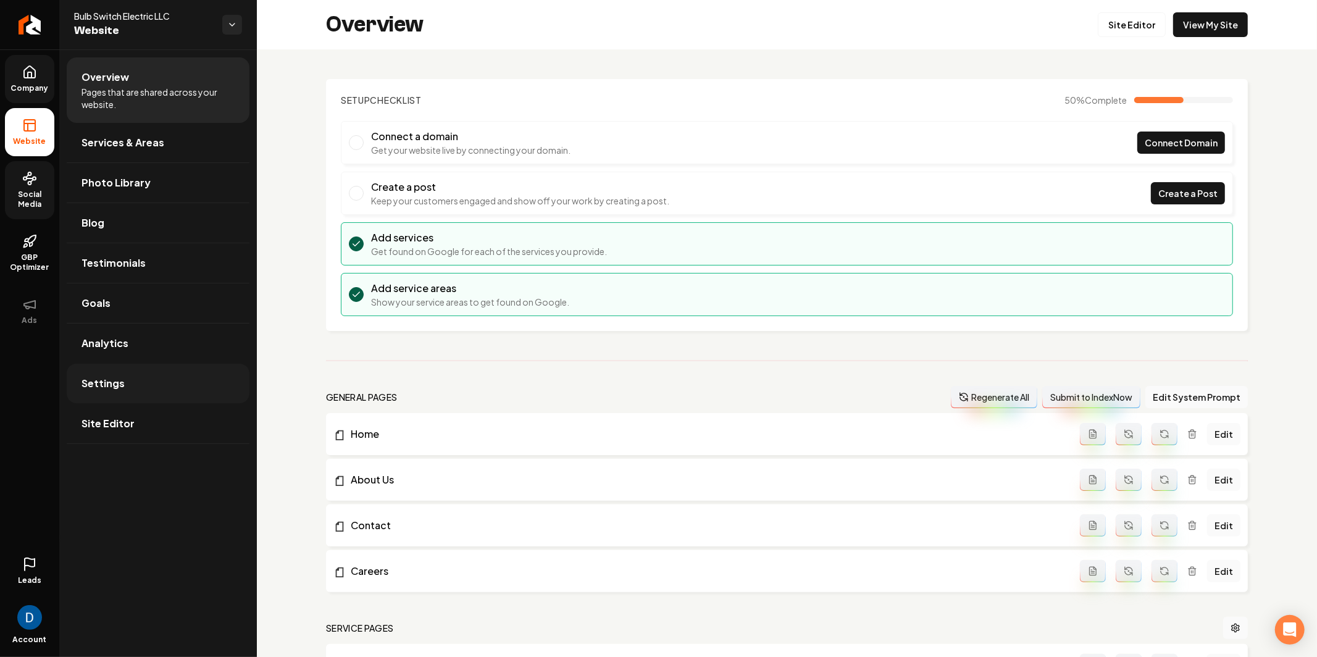
click at [98, 379] on span "Settings" at bounding box center [103, 383] width 43 height 15
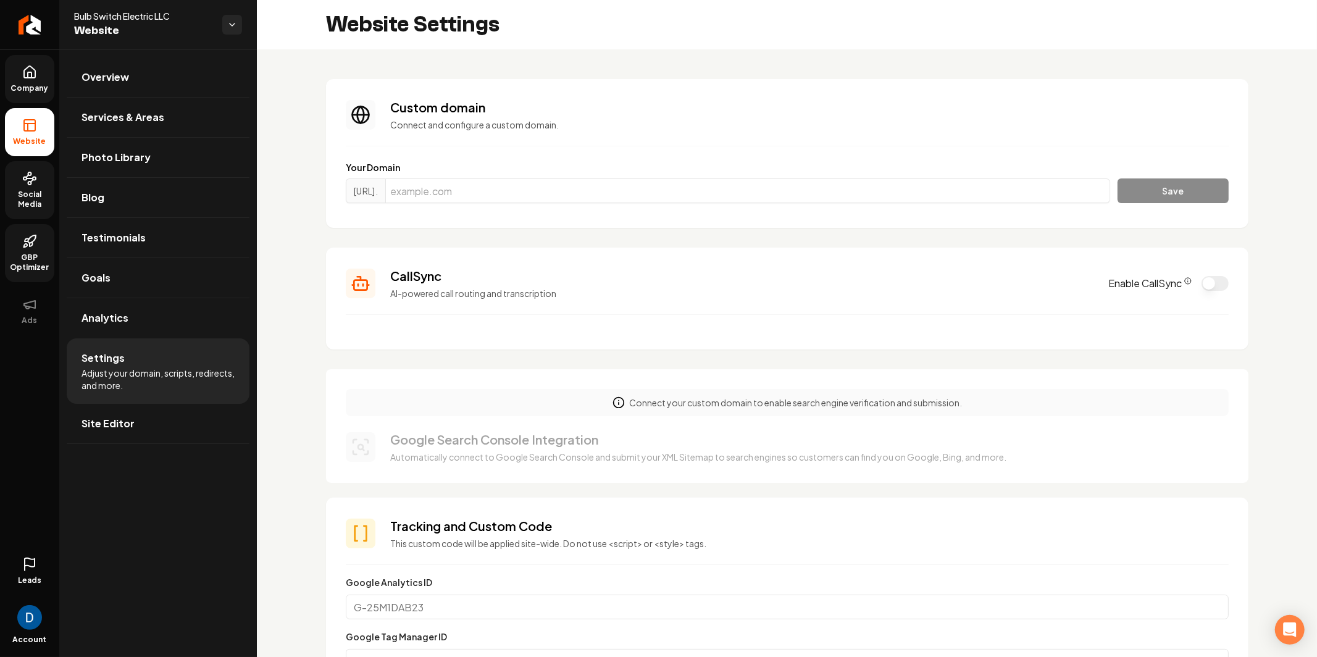
click at [32, 245] on icon at bounding box center [31, 244] width 2 height 4
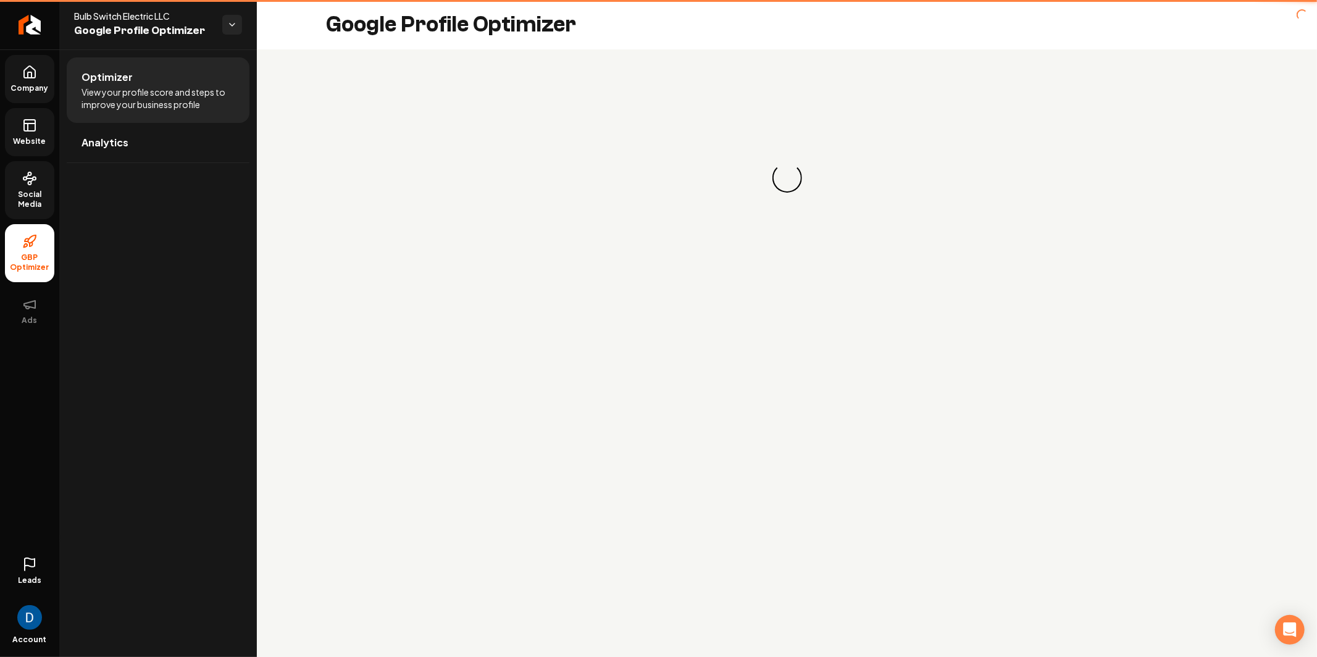
click at [36, 197] on span "Social Media" at bounding box center [29, 200] width 49 height 20
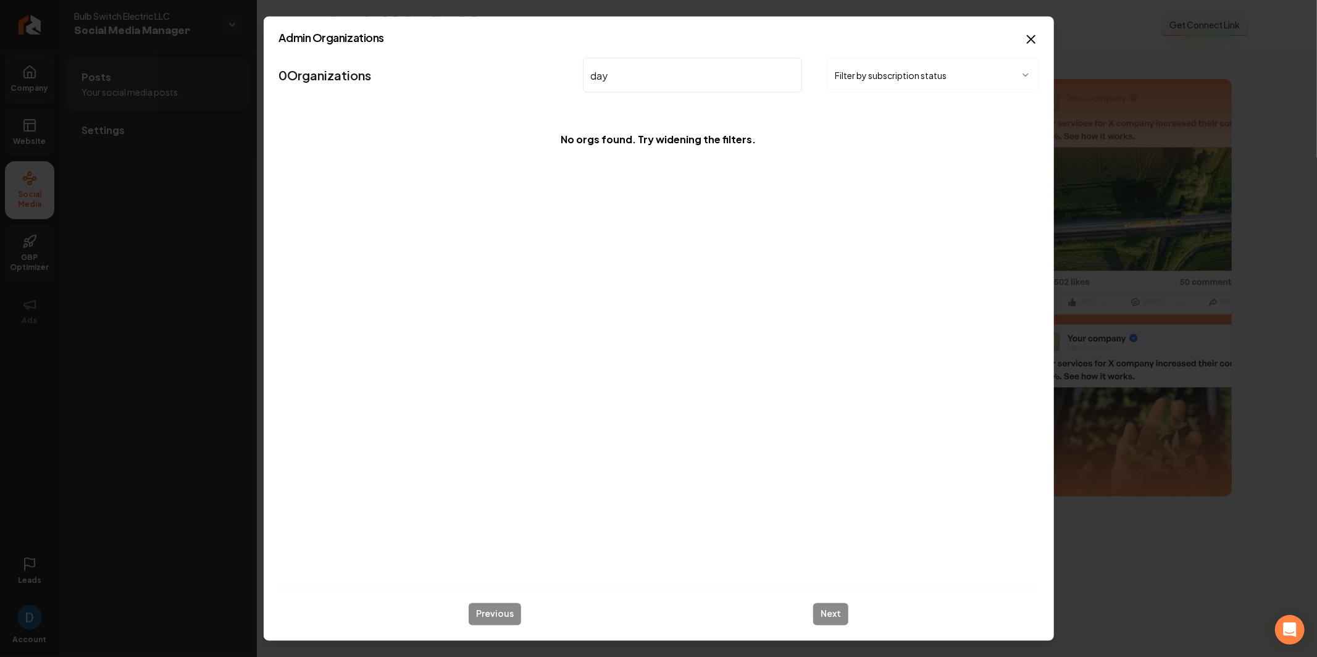
type input "day"
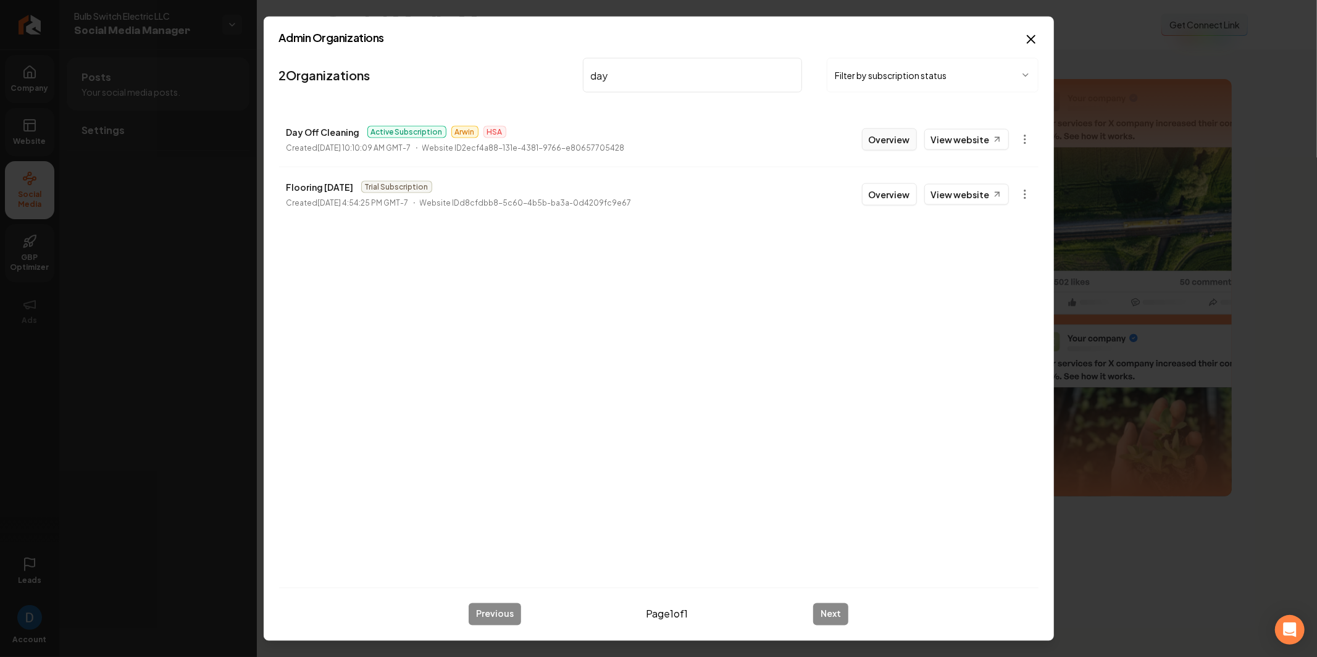
click at [895, 145] on button "Overview" at bounding box center [889, 139] width 55 height 22
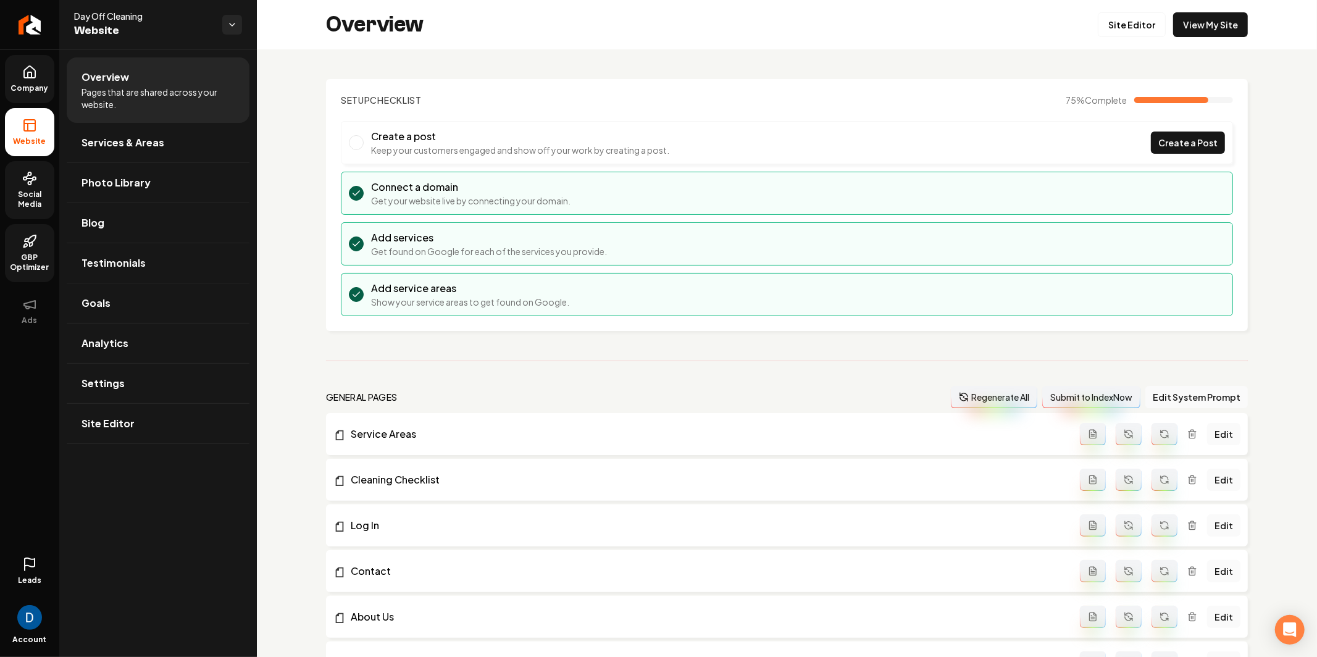
click at [47, 83] on span "Company" at bounding box center [30, 88] width 48 height 10
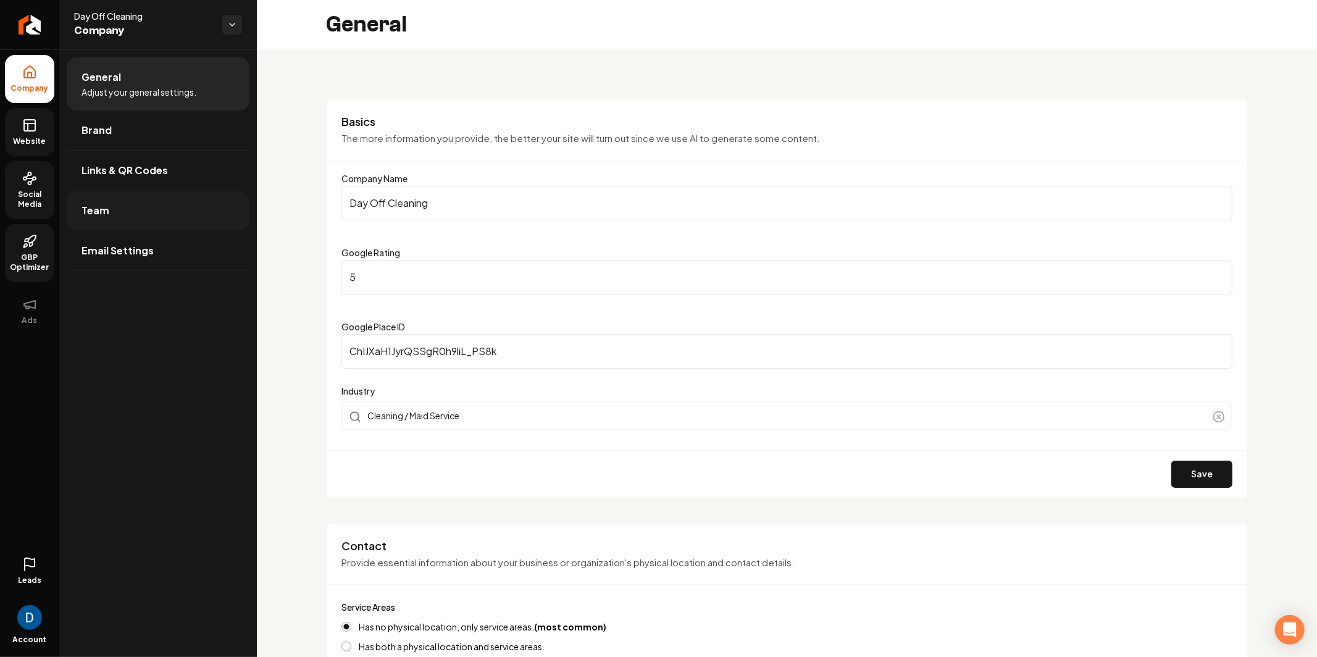
click at [106, 220] on link "Team" at bounding box center [158, 211] width 183 height 40
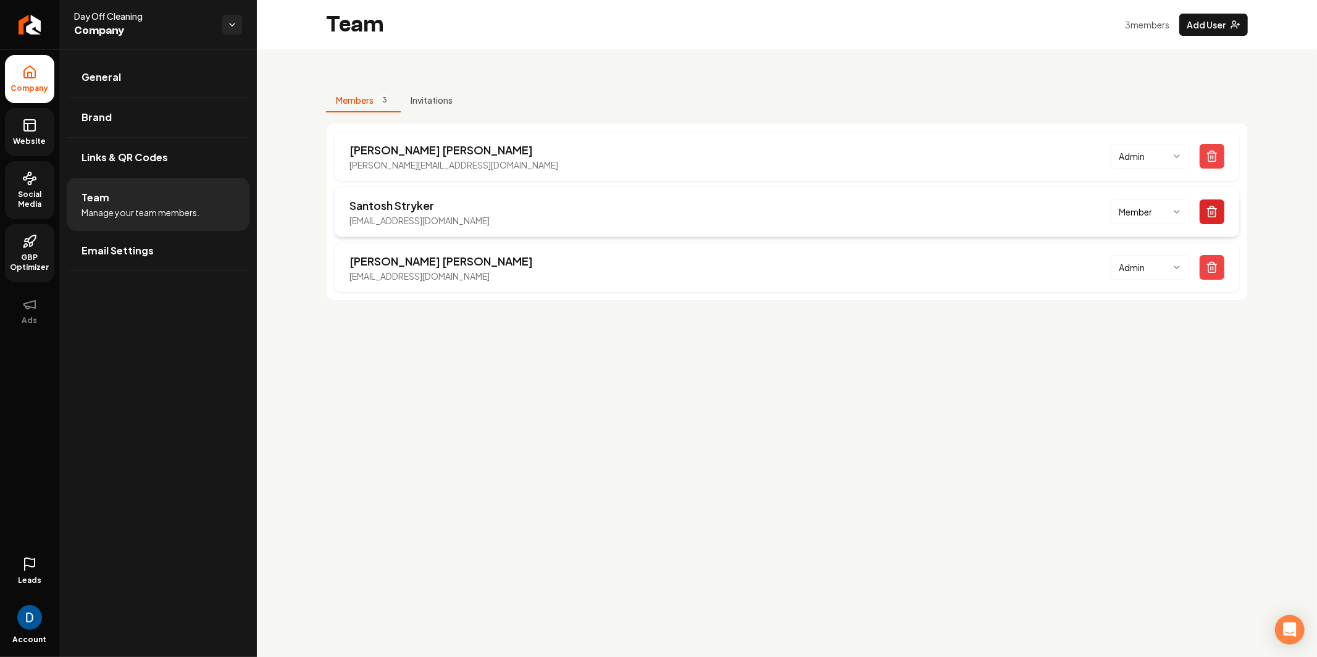
click at [1218, 210] on icon "Main content area" at bounding box center [1212, 212] width 12 height 12
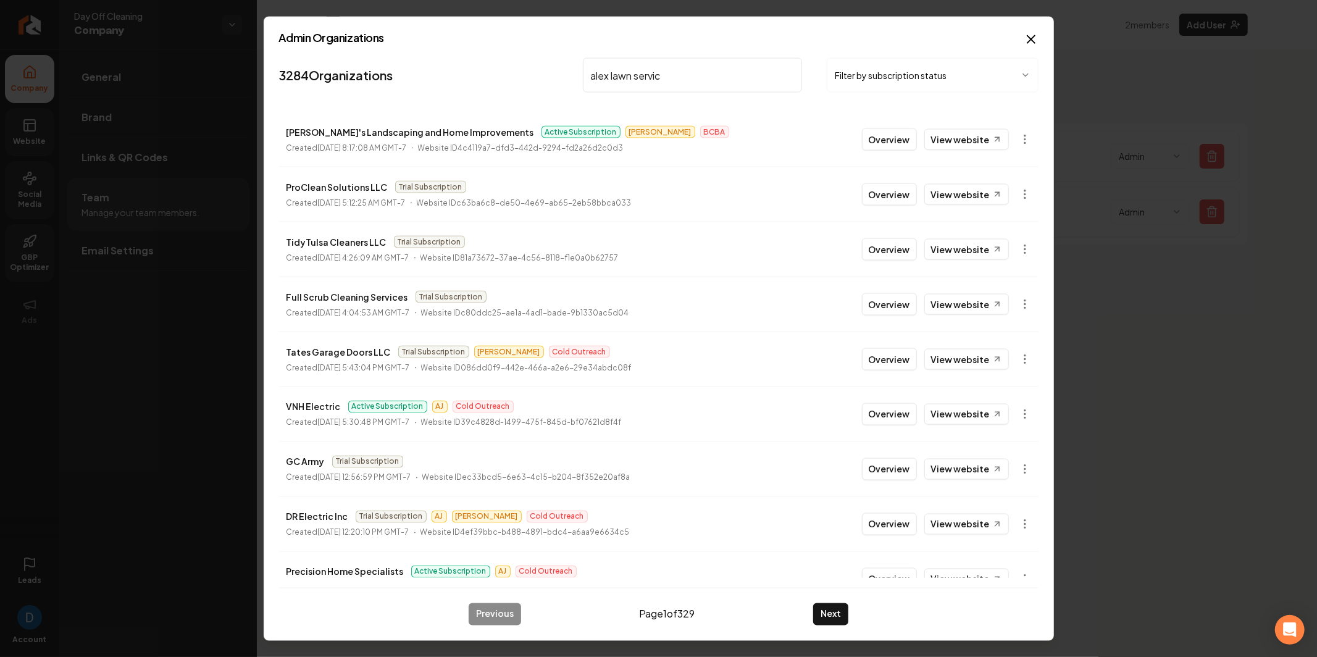
type input "alex lawn service"
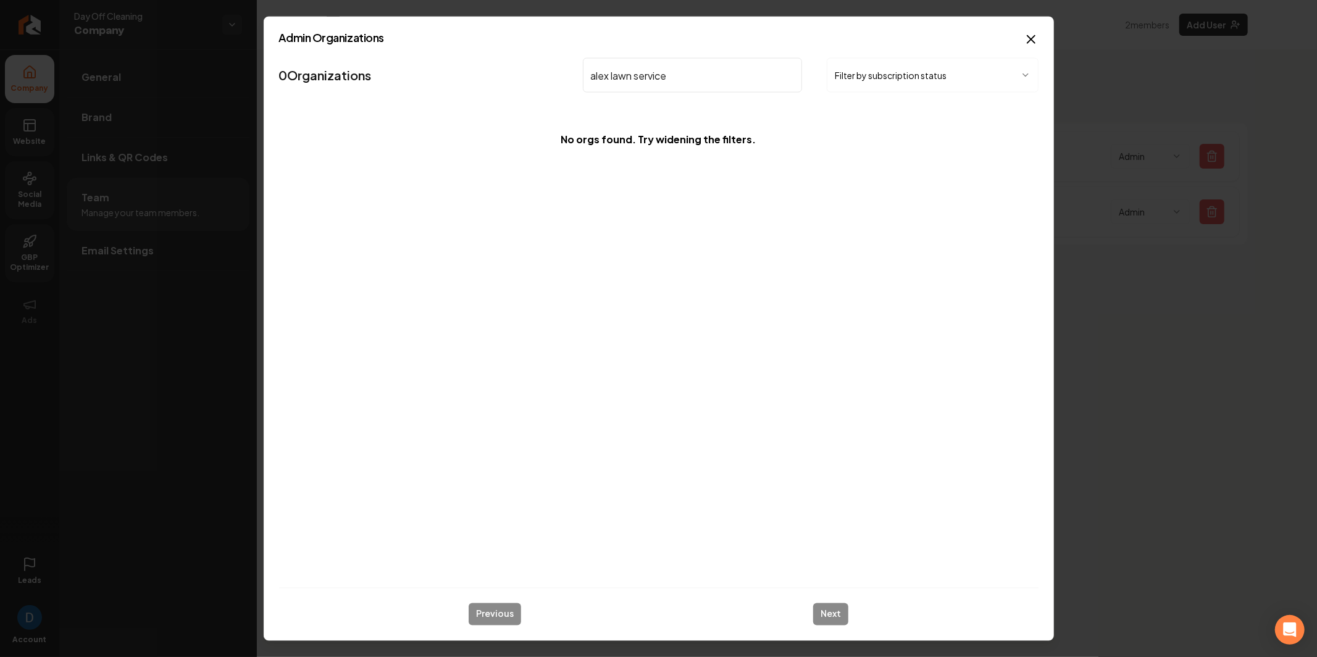
click at [610, 77] on input "alex lawn service" at bounding box center [693, 75] width 220 height 35
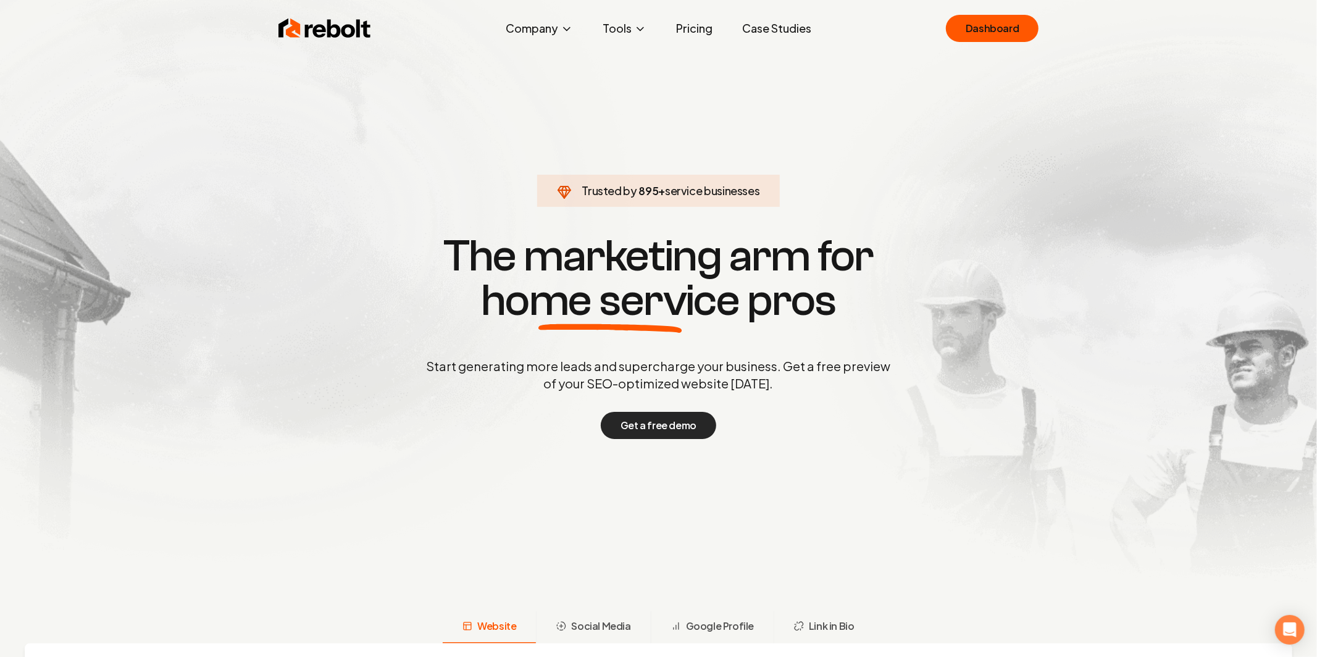
click at [642, 433] on button "Get a free demo" at bounding box center [658, 425] width 115 height 27
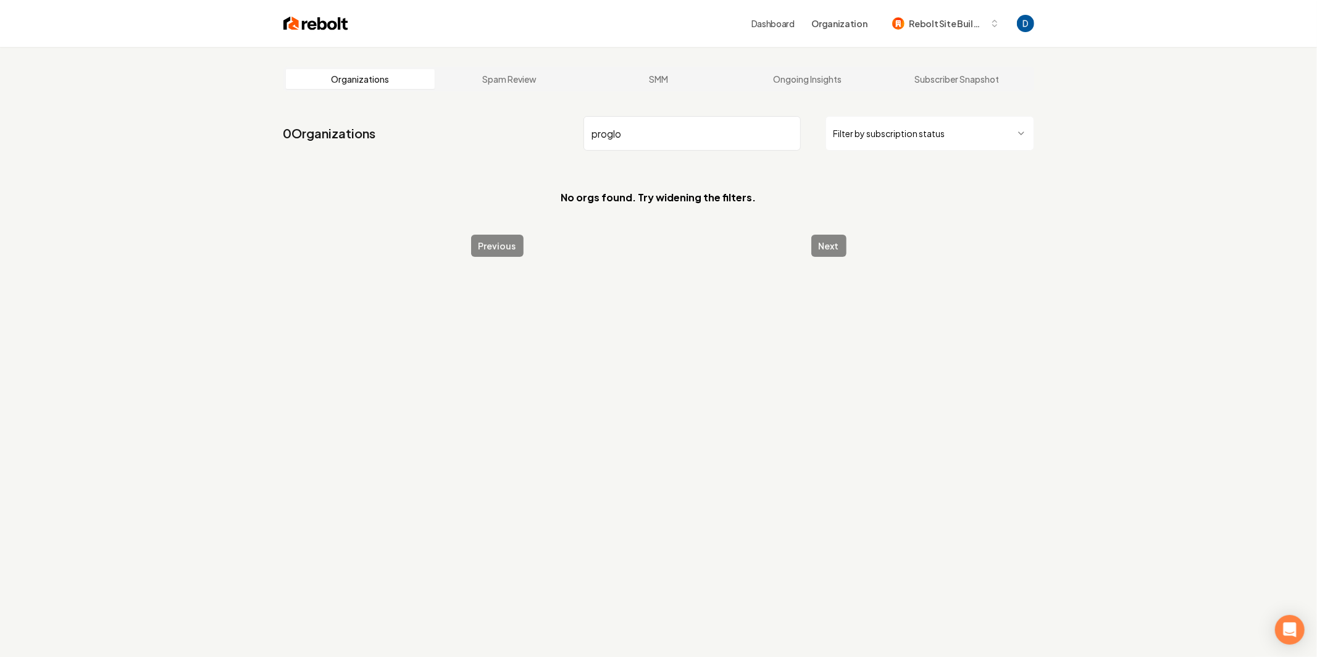
type input "proglo"
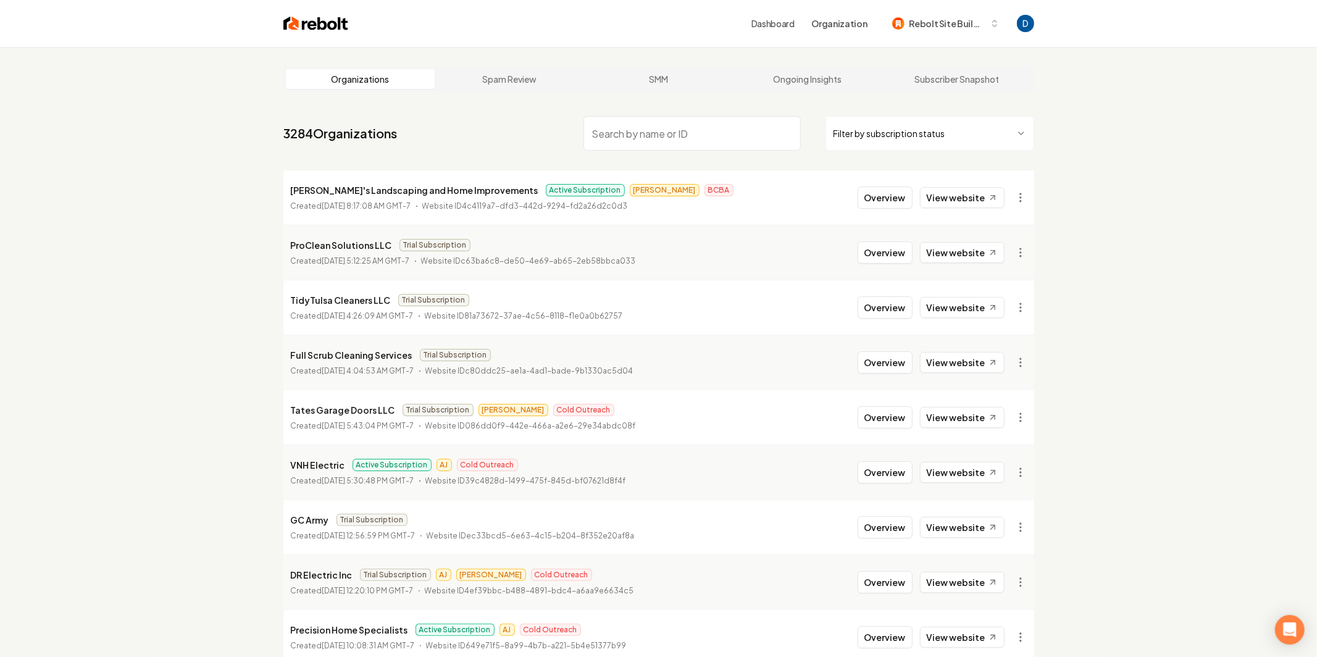
click at [655, 138] on input "search" at bounding box center [692, 133] width 217 height 35
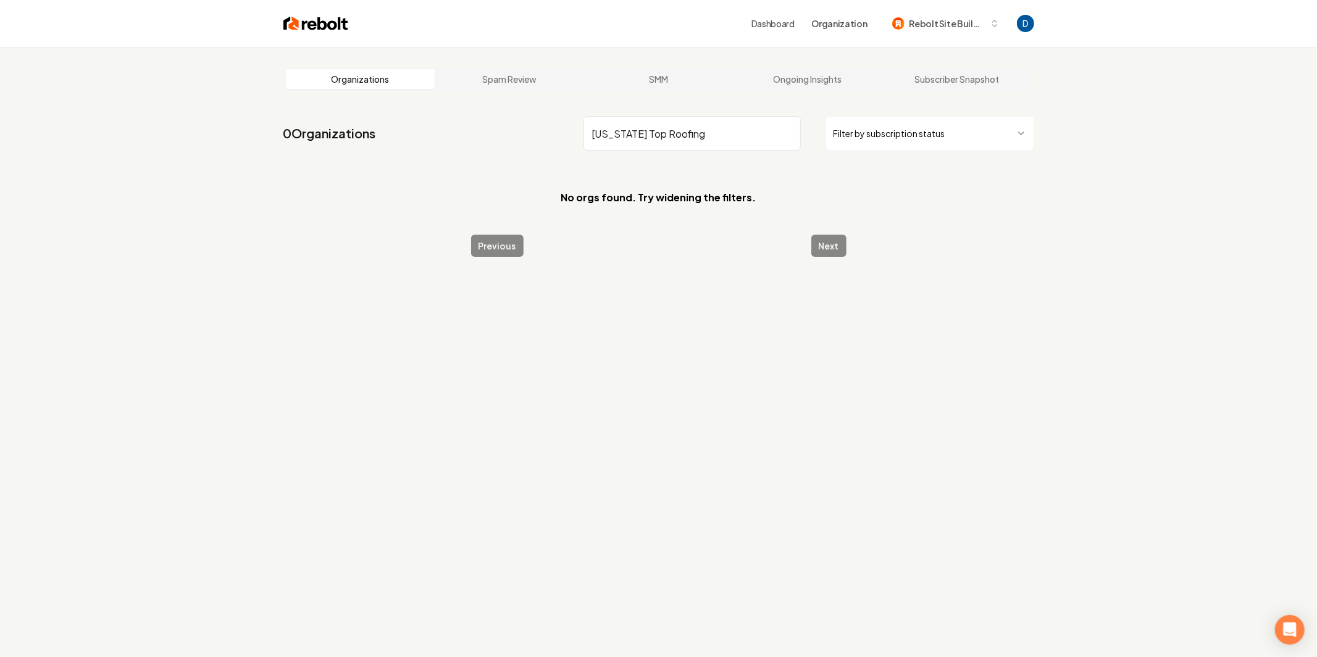
click at [660, 127] on input "[US_STATE] Top Roofing" at bounding box center [692, 133] width 217 height 35
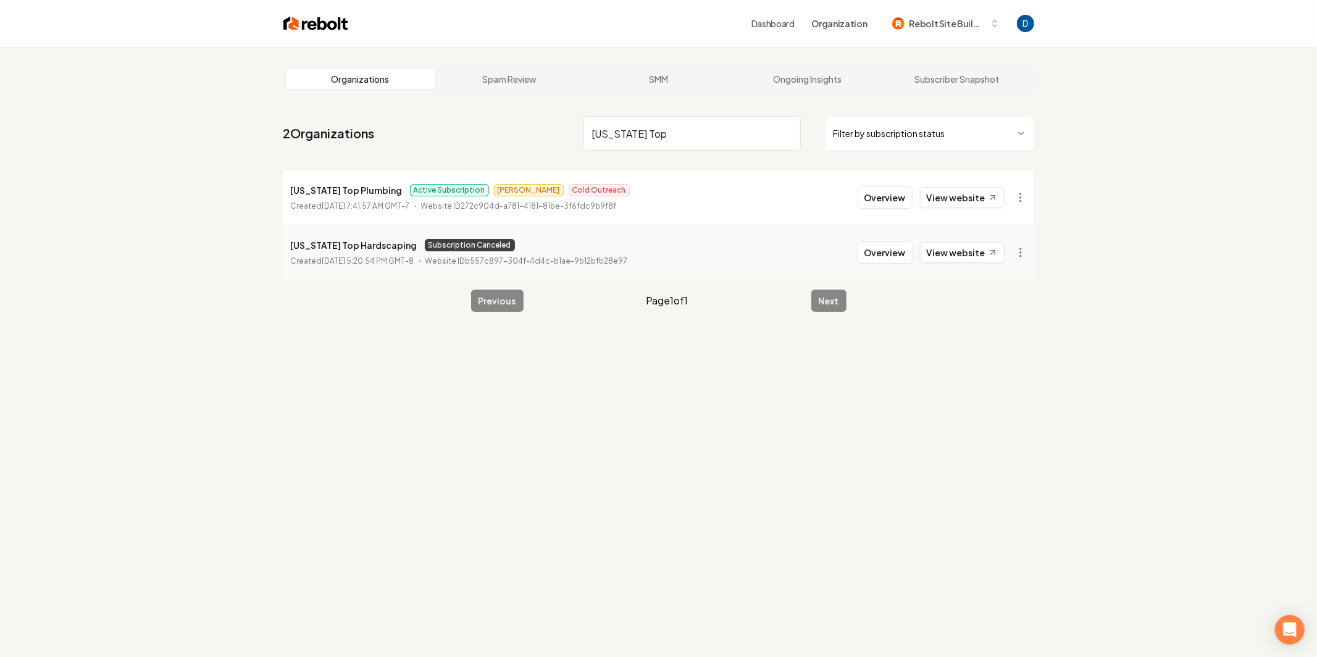
click at [618, 138] on input "[US_STATE] Top" at bounding box center [692, 133] width 217 height 35
type input "[US_STATE] Top"
click at [901, 204] on button "Overview" at bounding box center [885, 197] width 55 height 22
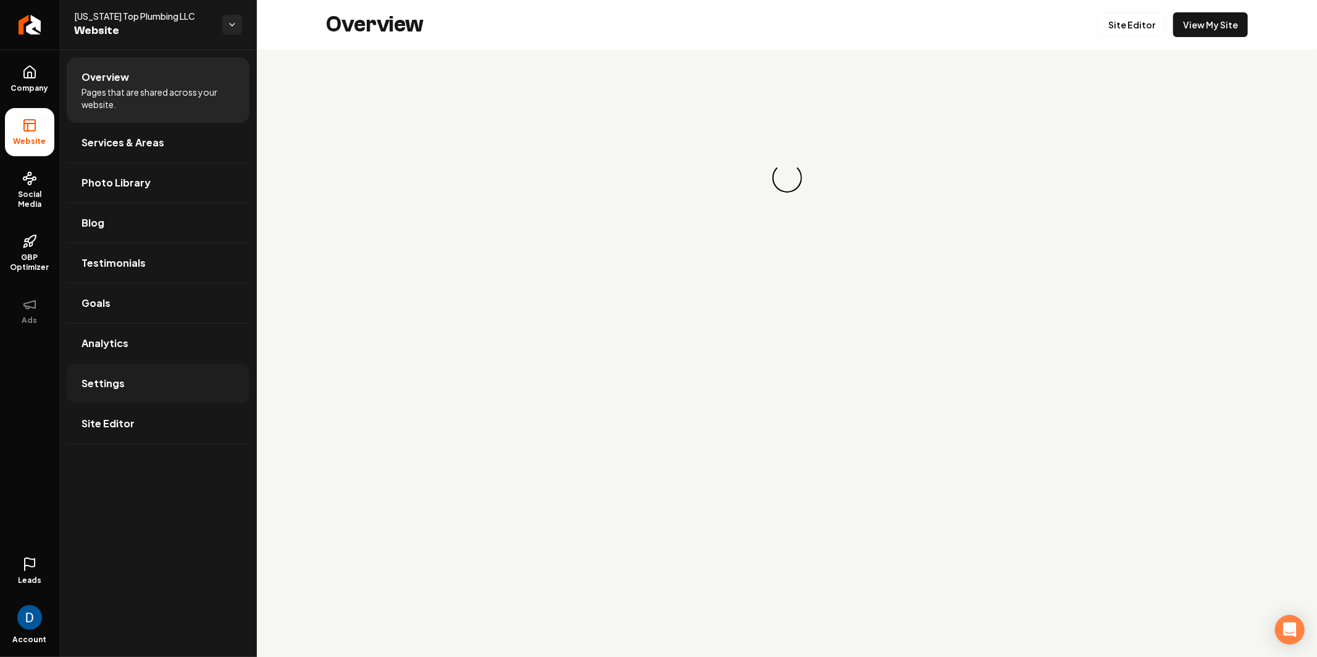
click at [137, 393] on link "Settings" at bounding box center [158, 384] width 183 height 40
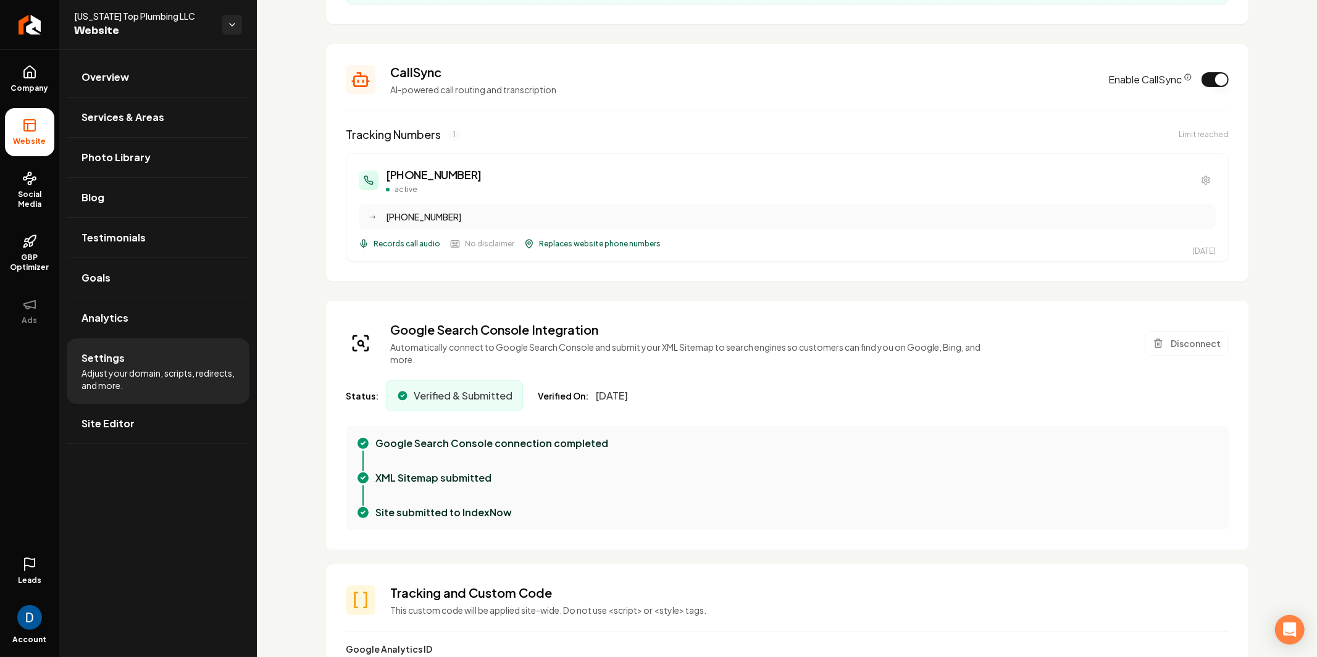
scroll to position [182, 0]
